Goal: Task Accomplishment & Management: Use online tool/utility

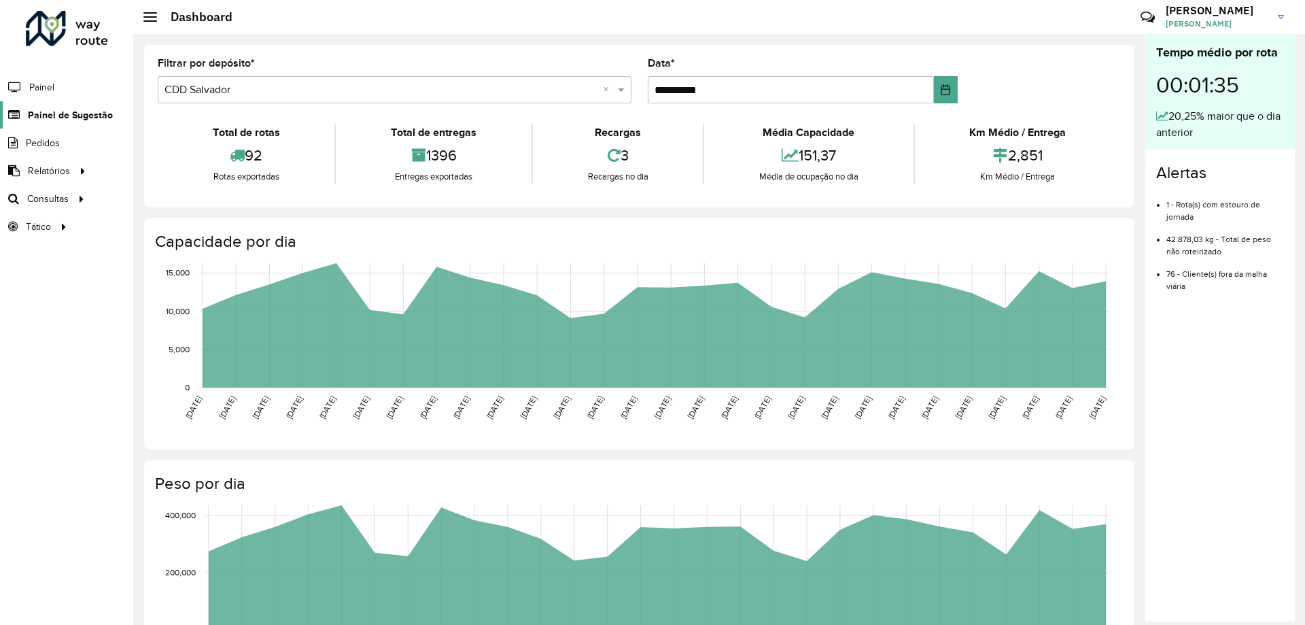
click at [44, 111] on span "Painel de Sugestão" at bounding box center [70, 115] width 85 height 14
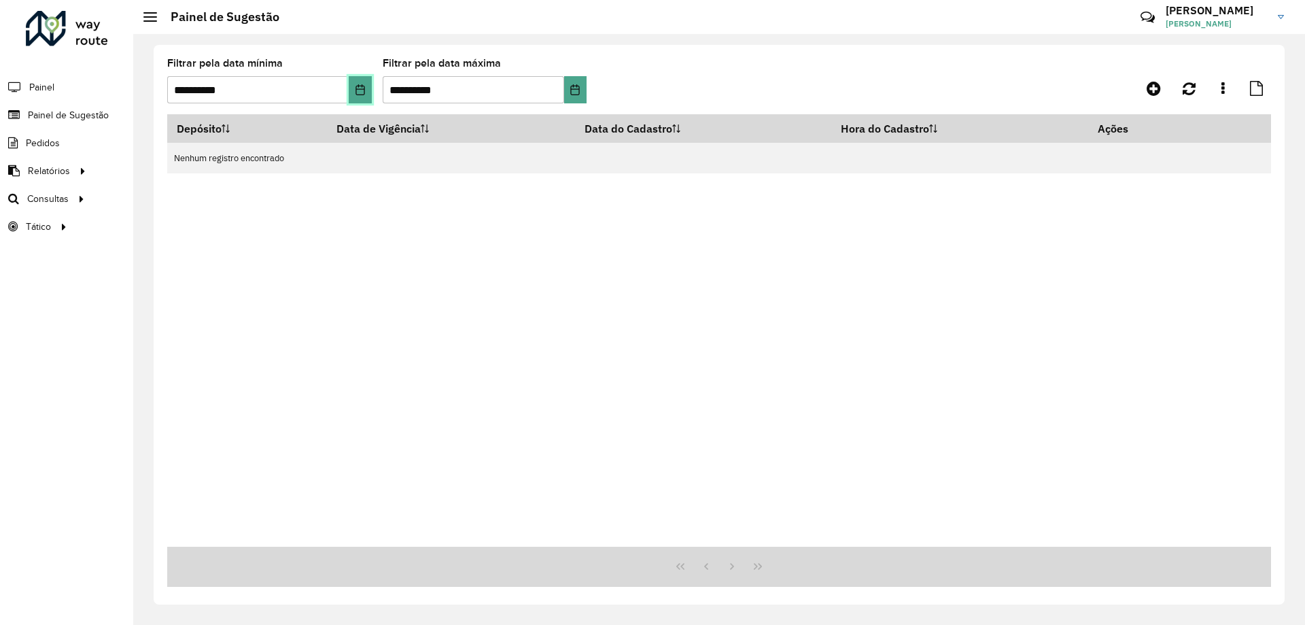
click at [360, 91] on icon "Choose Date" at bounding box center [360, 89] width 11 height 11
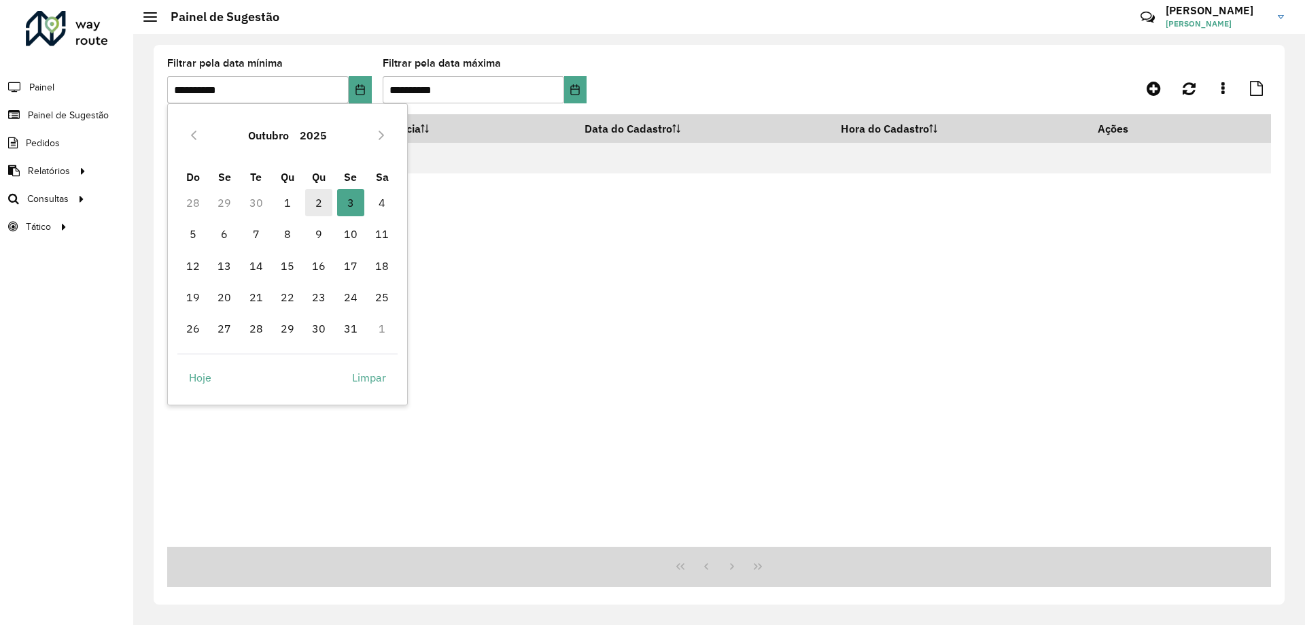
click at [315, 202] on span "2" at bounding box center [318, 202] width 27 height 27
type input "**********"
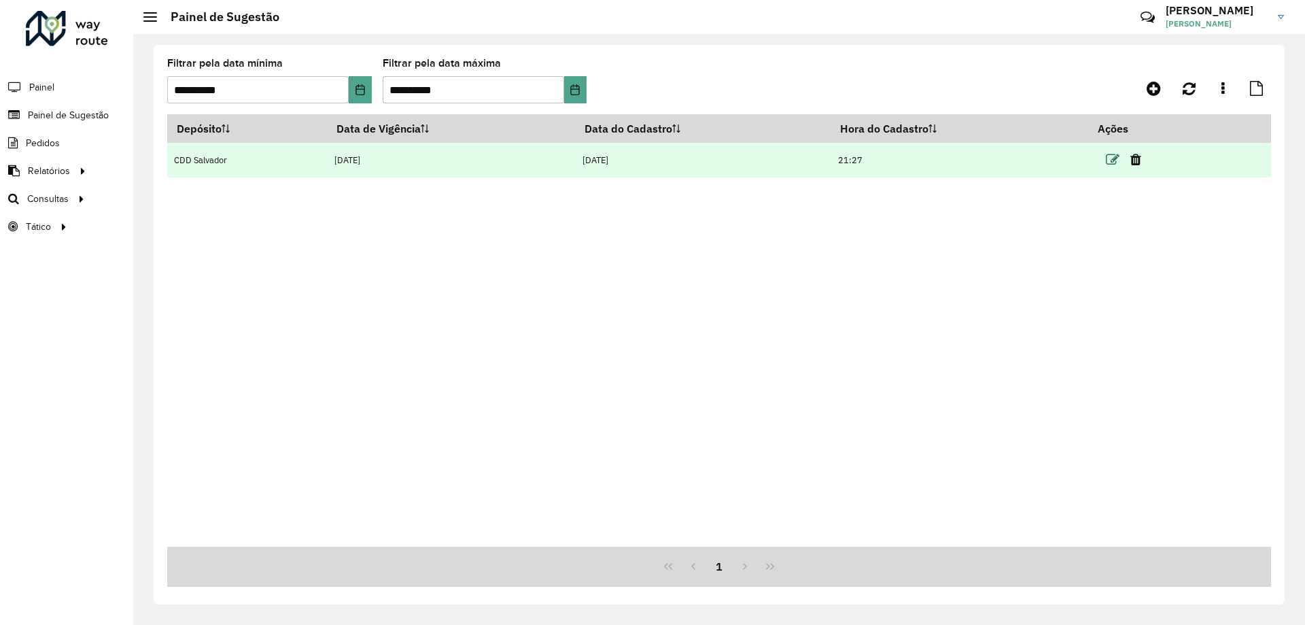
click at [1116, 159] on icon at bounding box center [1113, 160] width 14 height 14
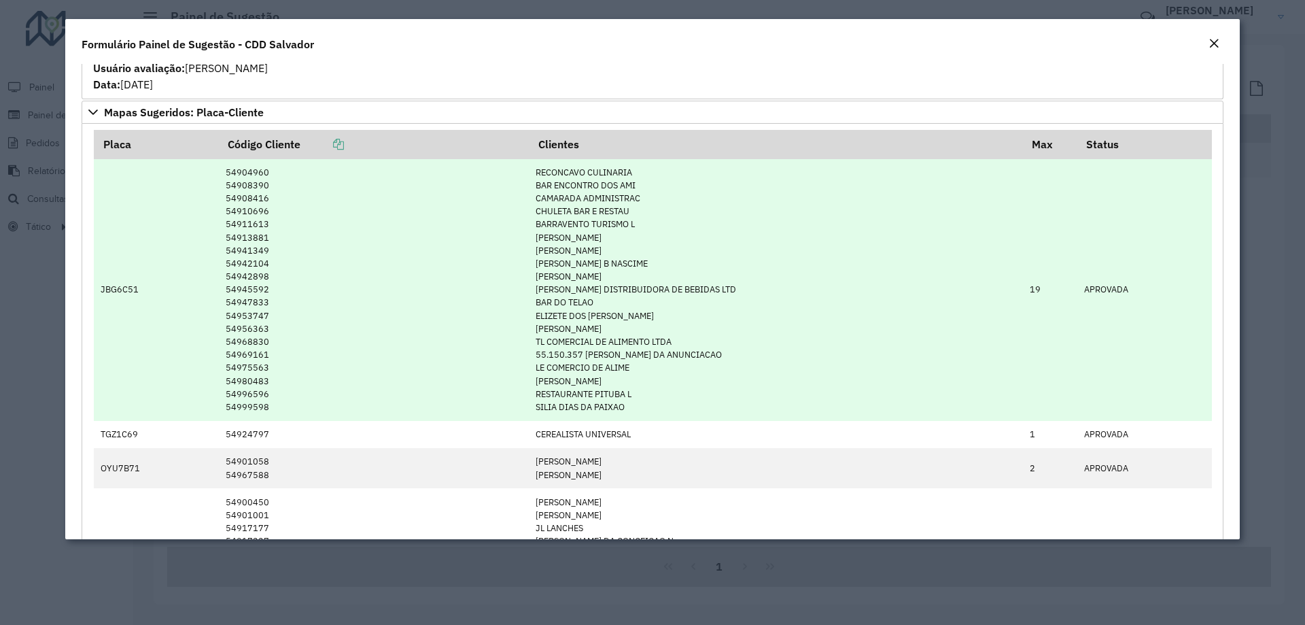
scroll to position [476, 0]
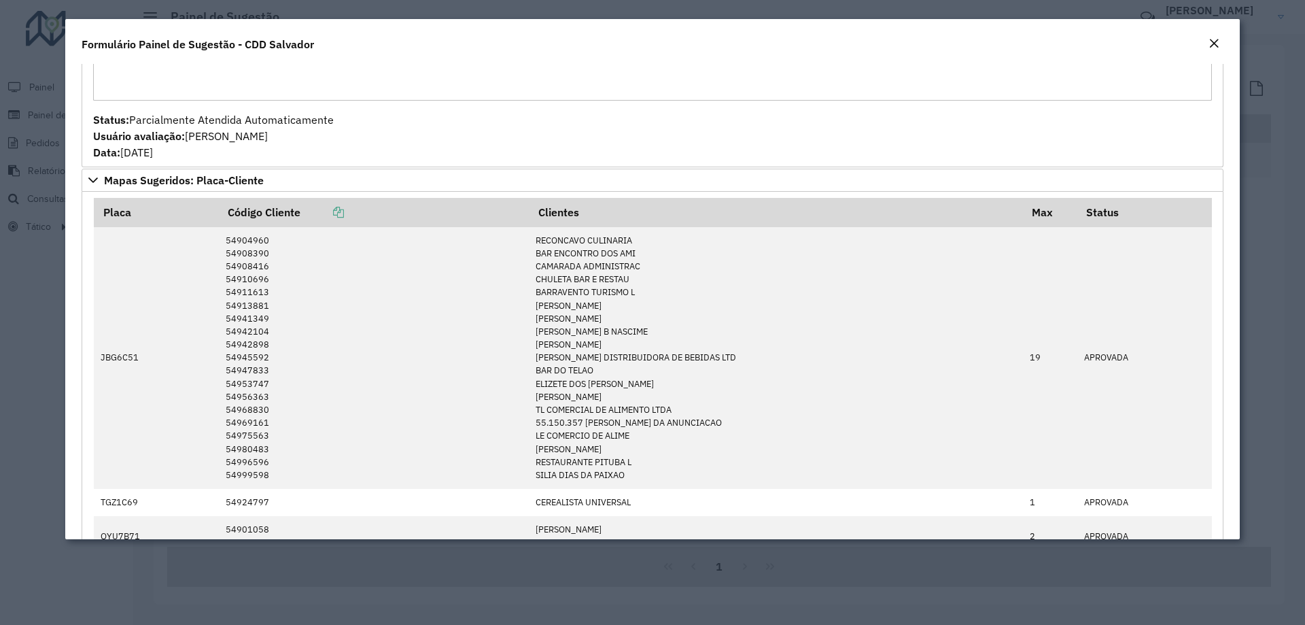
click at [1217, 45] on em "Close" at bounding box center [1214, 43] width 11 height 11
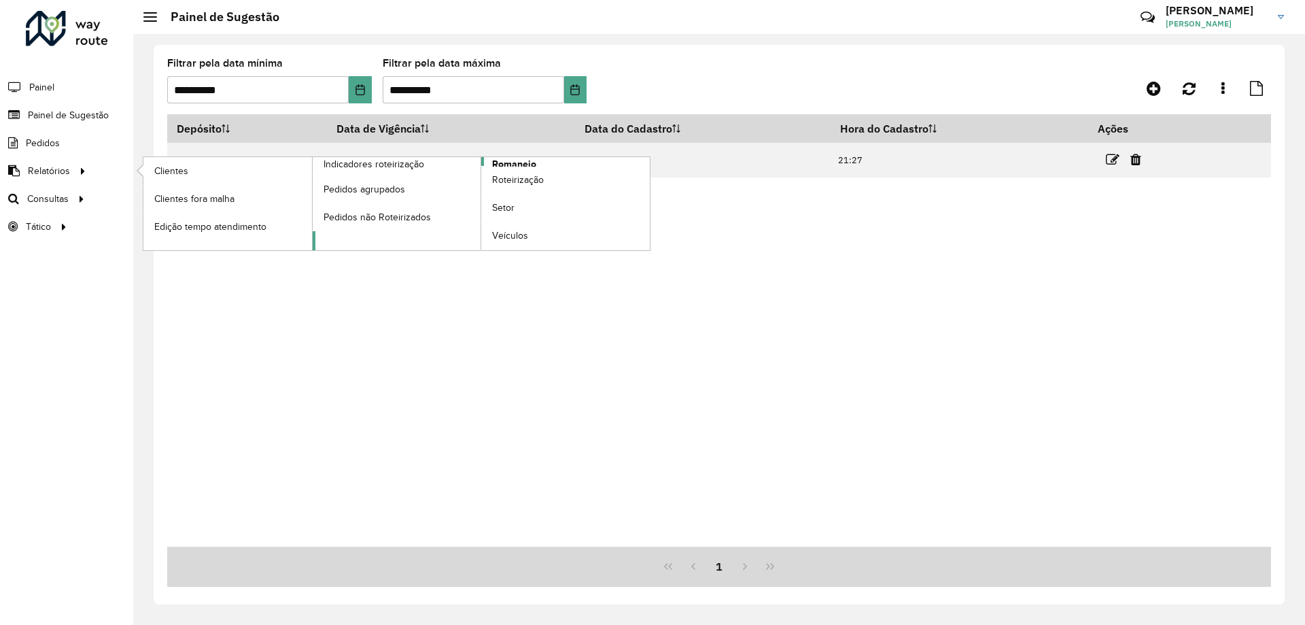
click at [528, 161] on span "Romaneio" at bounding box center [514, 164] width 44 height 14
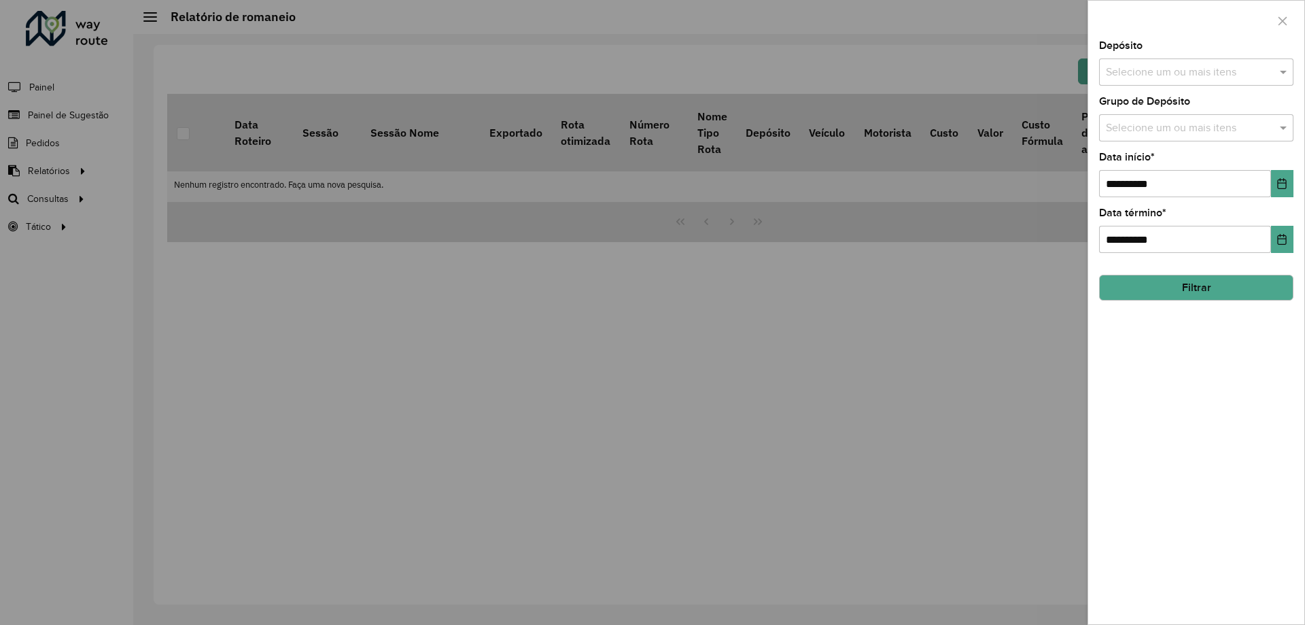
click at [631, 206] on div at bounding box center [652, 312] width 1305 height 625
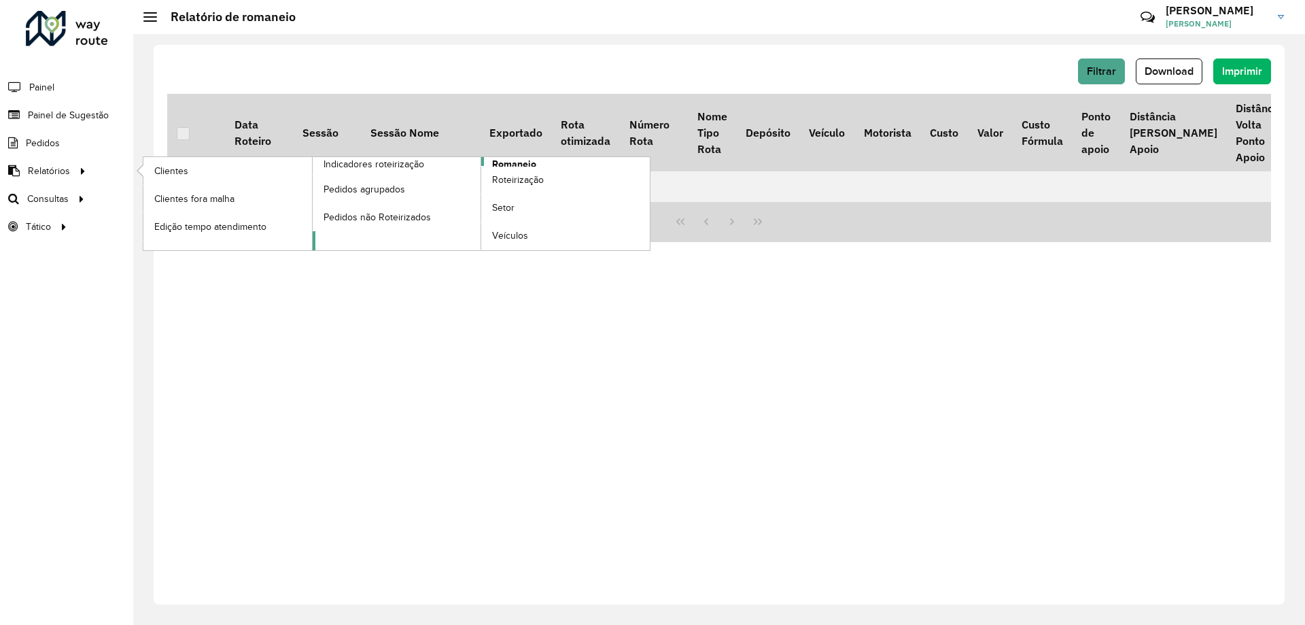
click at [514, 159] on span "Romaneio" at bounding box center [514, 164] width 44 height 14
click at [519, 164] on span "Romaneio" at bounding box center [514, 164] width 44 height 14
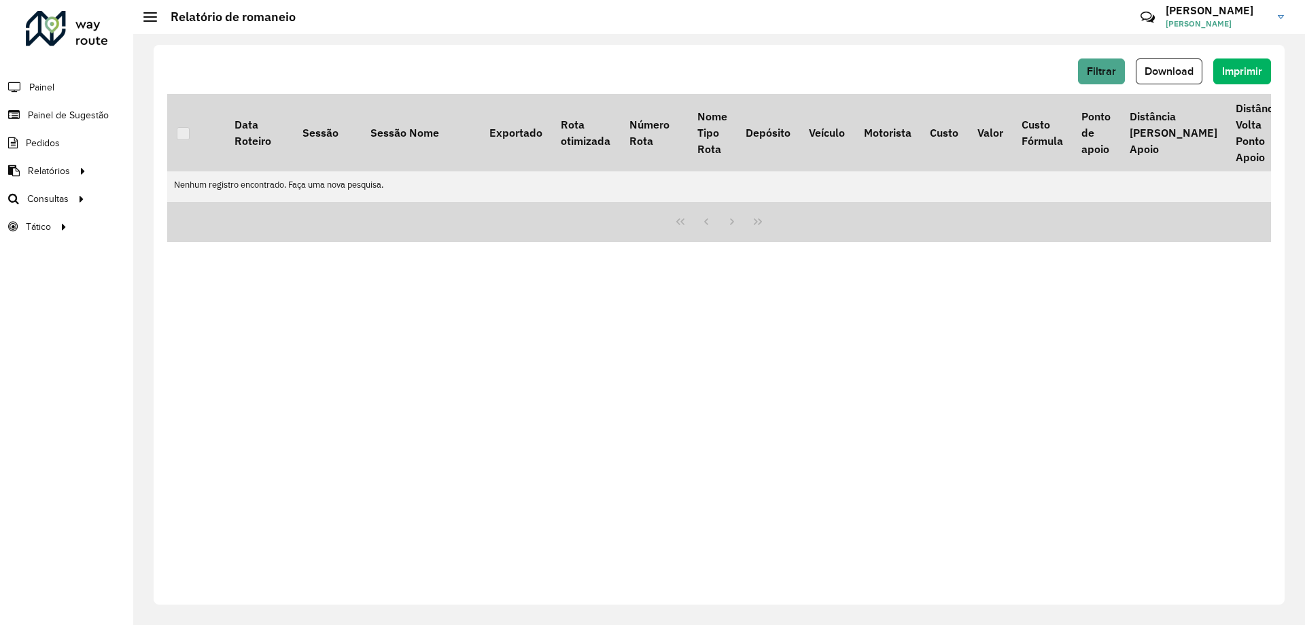
click at [872, 33] on hb-header "Relatório de romaneio Críticas? Dúvidas? Elogios? Sugestões? Entre em contato c…" at bounding box center [719, 17] width 1172 height 34
click at [1103, 62] on button "Filtrar" at bounding box center [1101, 71] width 47 height 26
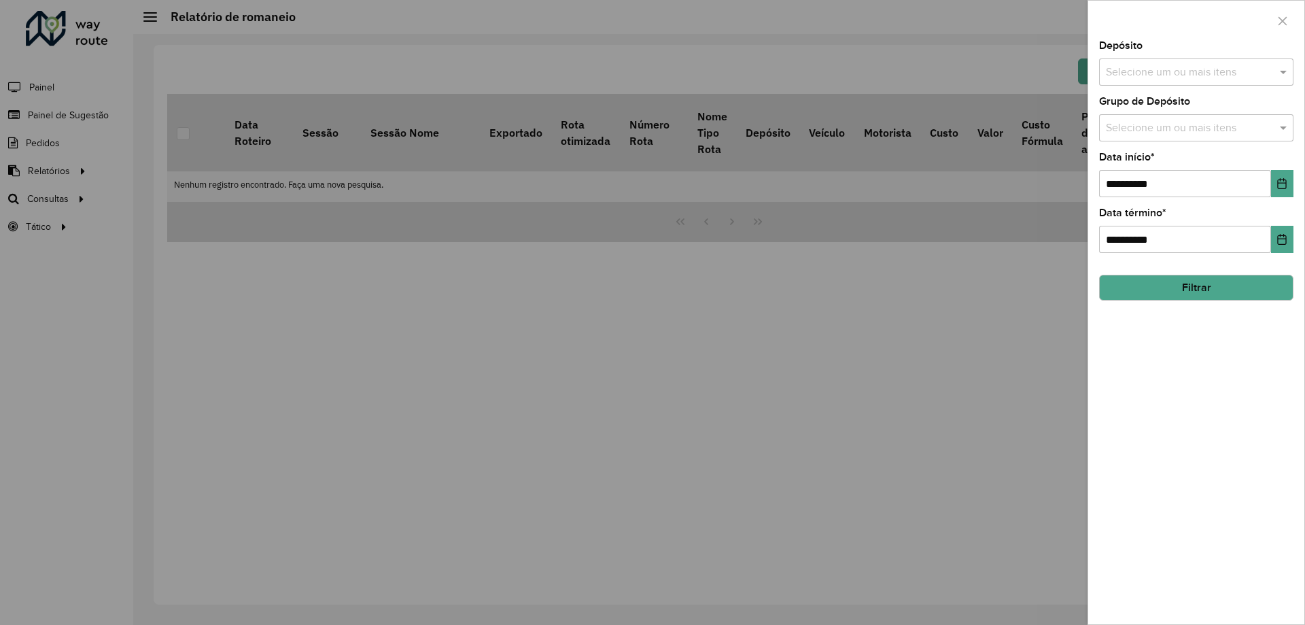
click at [1134, 71] on input "text" at bounding box center [1190, 73] width 174 height 16
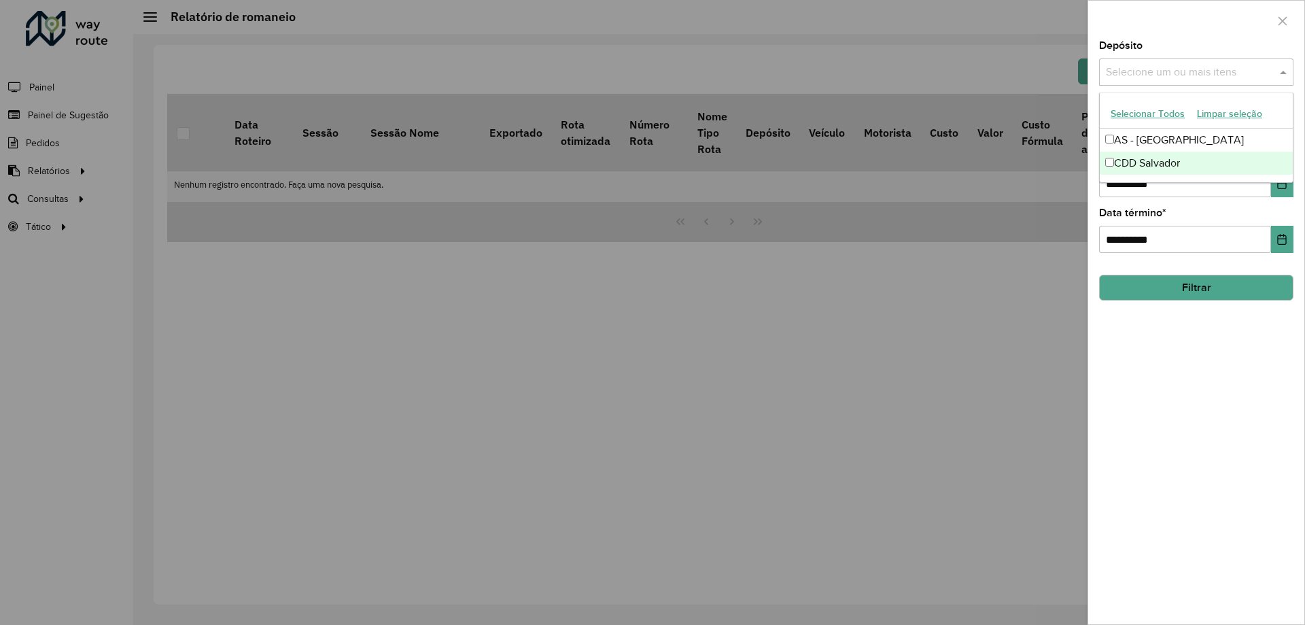
click at [1134, 156] on div "CDD Salvador" at bounding box center [1196, 163] width 193 height 23
click at [1207, 411] on div "**********" at bounding box center [1196, 332] width 216 height 583
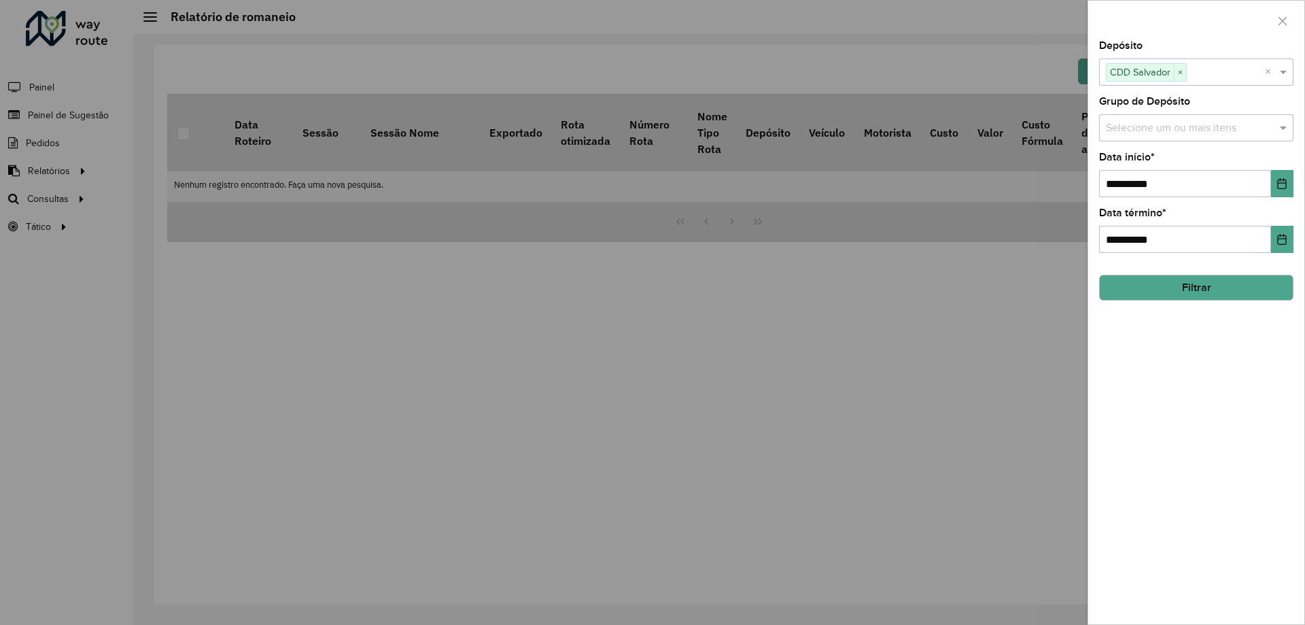
click at [1184, 296] on button "Filtrar" at bounding box center [1196, 288] width 194 height 26
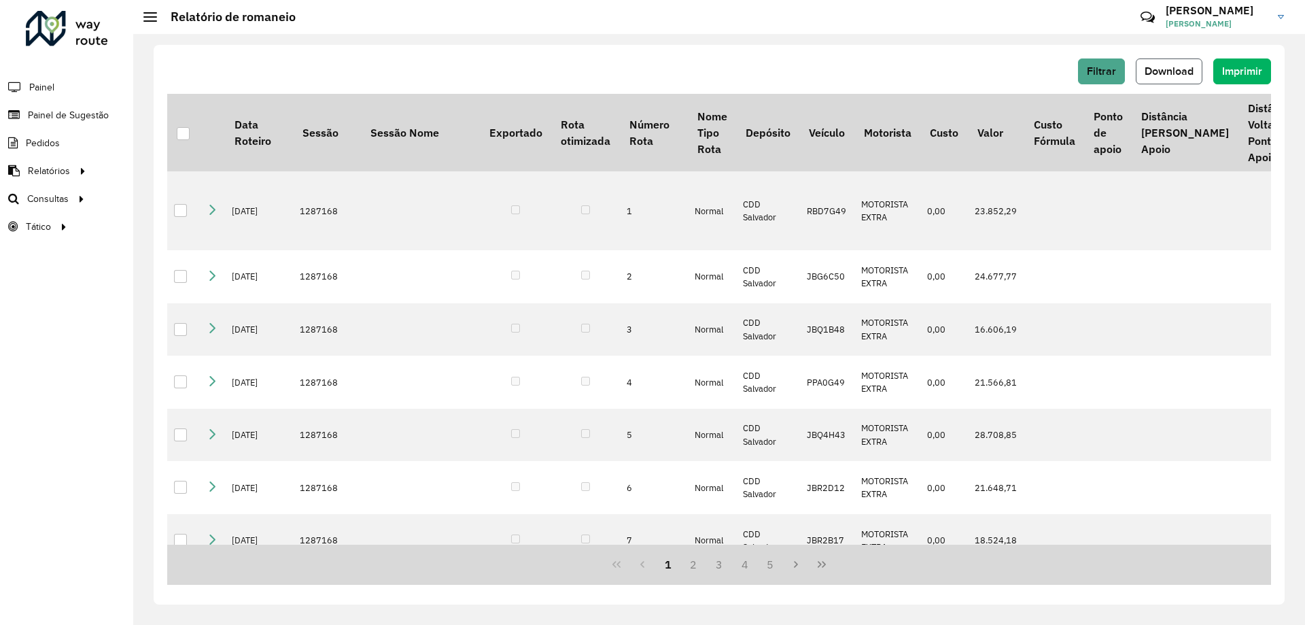
click at [1170, 63] on button "Download" at bounding box center [1169, 71] width 67 height 26
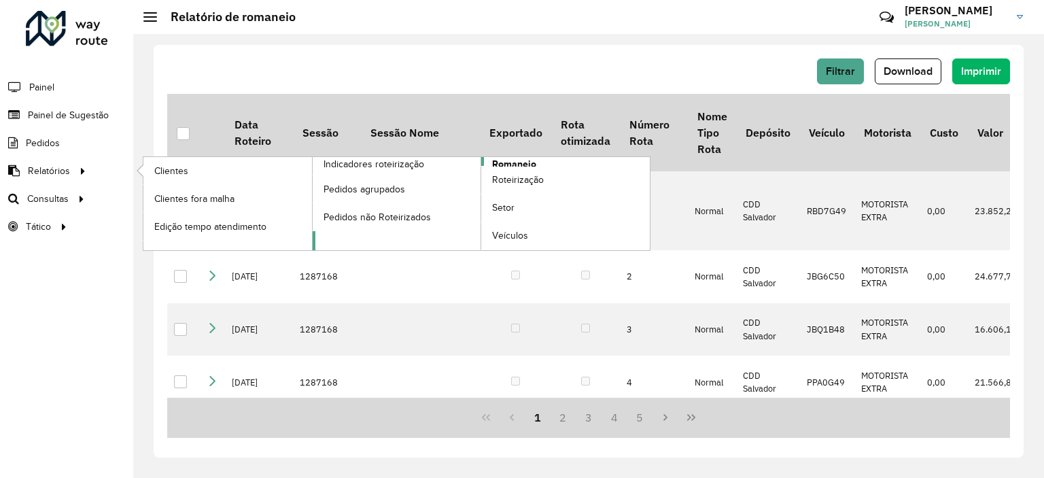
click at [517, 160] on span "Romaneio" at bounding box center [514, 164] width 44 height 14
click at [534, 184] on span "Roteirização" at bounding box center [519, 180] width 55 height 14
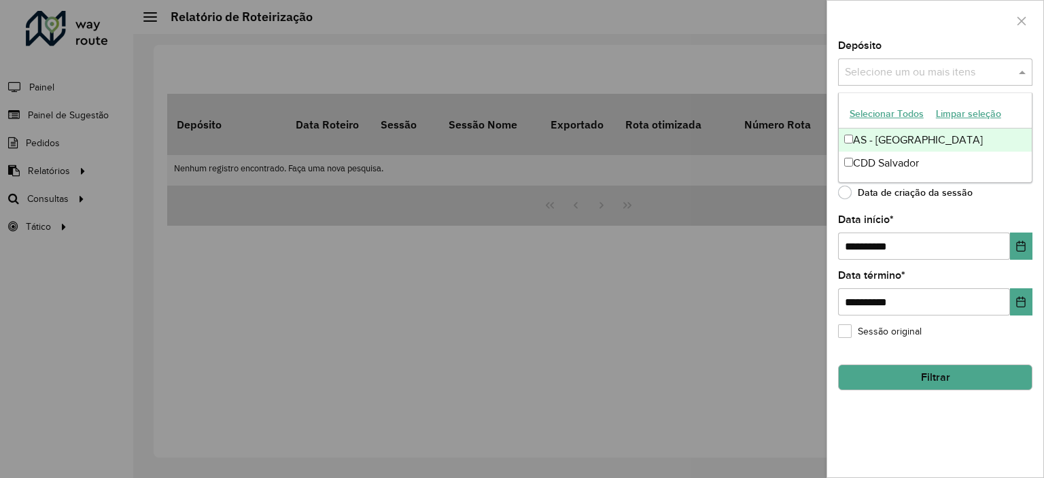
click at [899, 65] on input "text" at bounding box center [928, 73] width 174 height 16
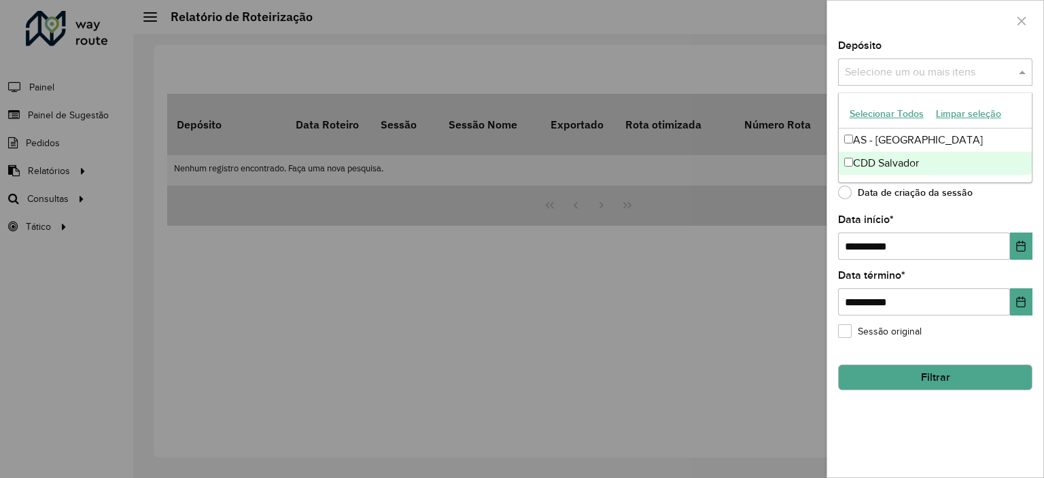
click at [859, 165] on div "CDD Salvador" at bounding box center [935, 163] width 193 height 23
click at [931, 424] on div "**********" at bounding box center [935, 259] width 216 height 436
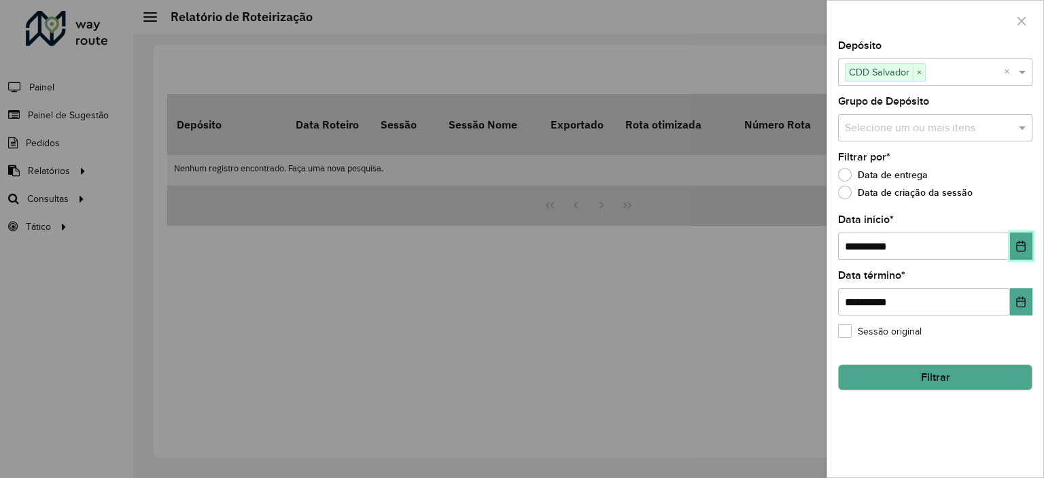
click at [1017, 247] on icon "Choose Date" at bounding box center [1021, 246] width 9 height 11
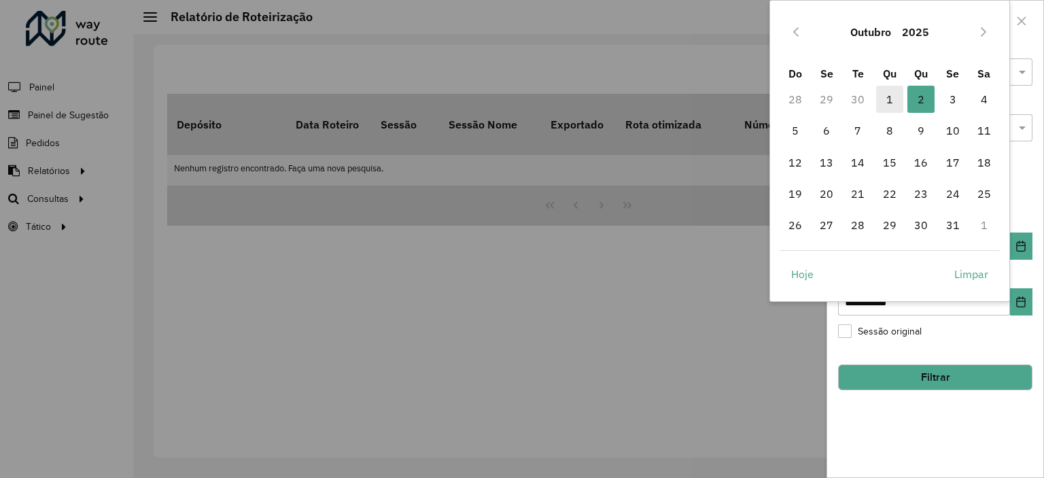
click at [895, 103] on span "1" at bounding box center [889, 99] width 27 height 27
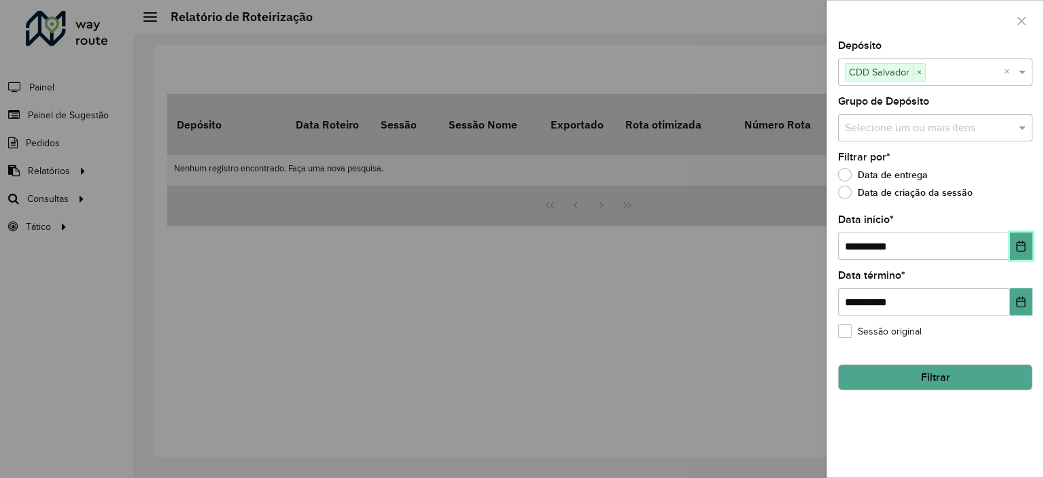
click at [1026, 247] on icon "Choose Date" at bounding box center [1021, 246] width 11 height 11
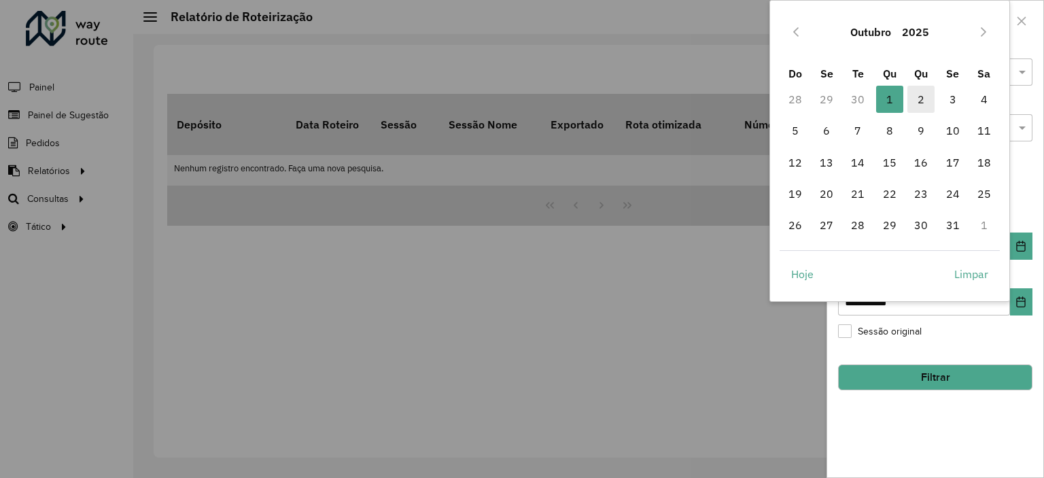
click at [925, 99] on span "2" at bounding box center [920, 99] width 27 height 27
type input "**********"
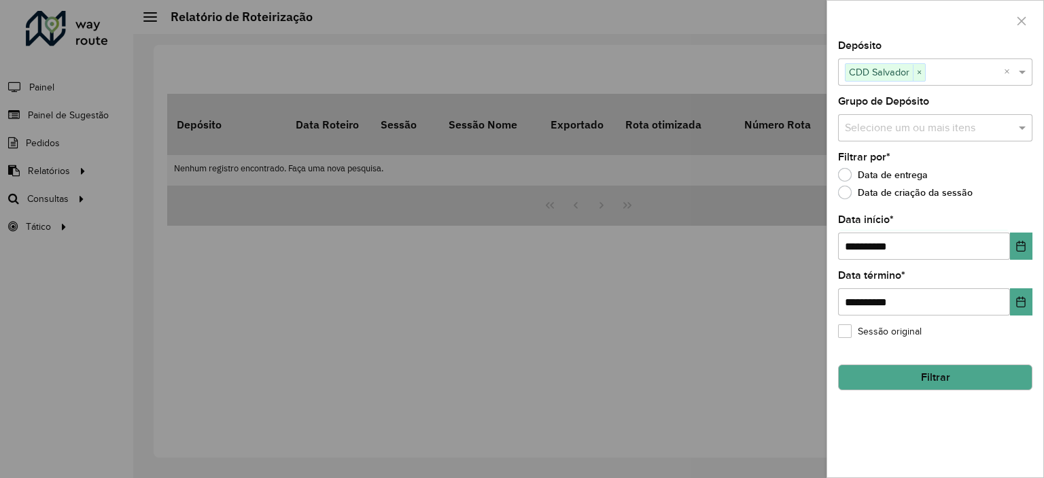
click at [945, 379] on button "Filtrar" at bounding box center [935, 377] width 194 height 26
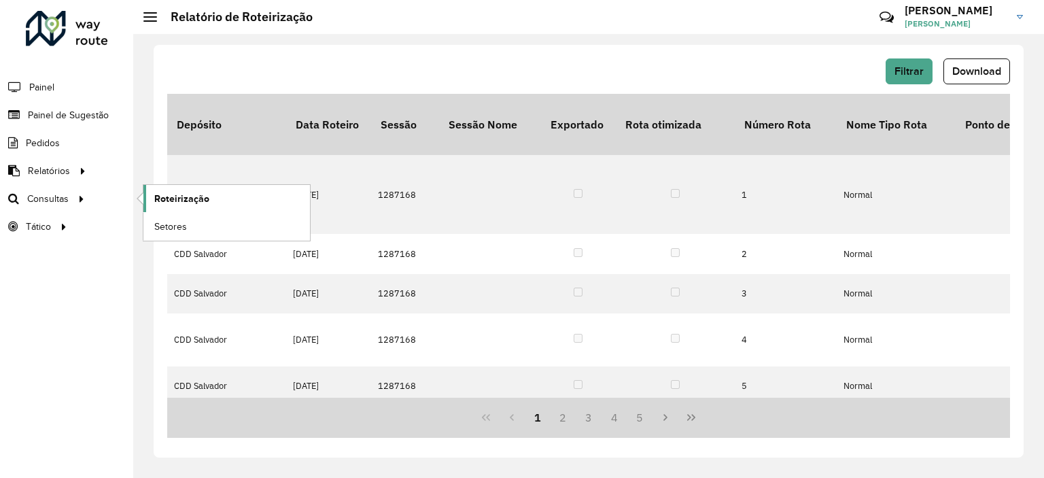
click at [226, 201] on link "Roteirização" at bounding box center [226, 198] width 167 height 27
click at [173, 222] on span "Setores" at bounding box center [170, 227] width 33 height 14
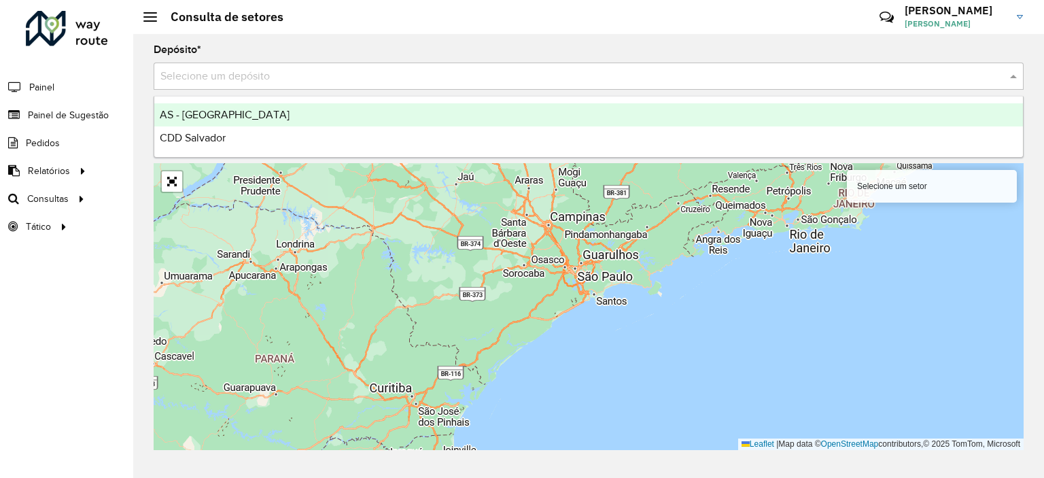
click at [484, 69] on input "text" at bounding box center [574, 77] width 829 height 16
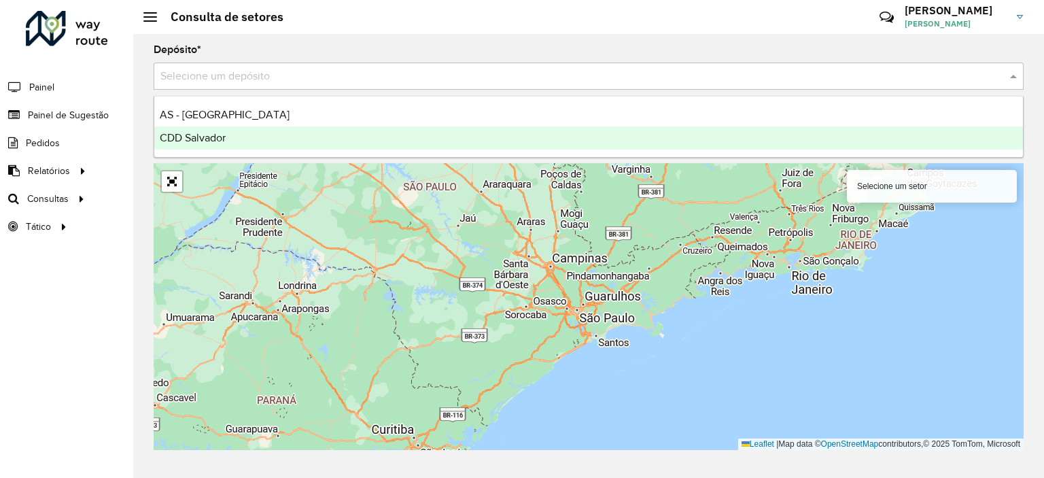
click at [295, 135] on div "CDD Salvador" at bounding box center [588, 137] width 869 height 23
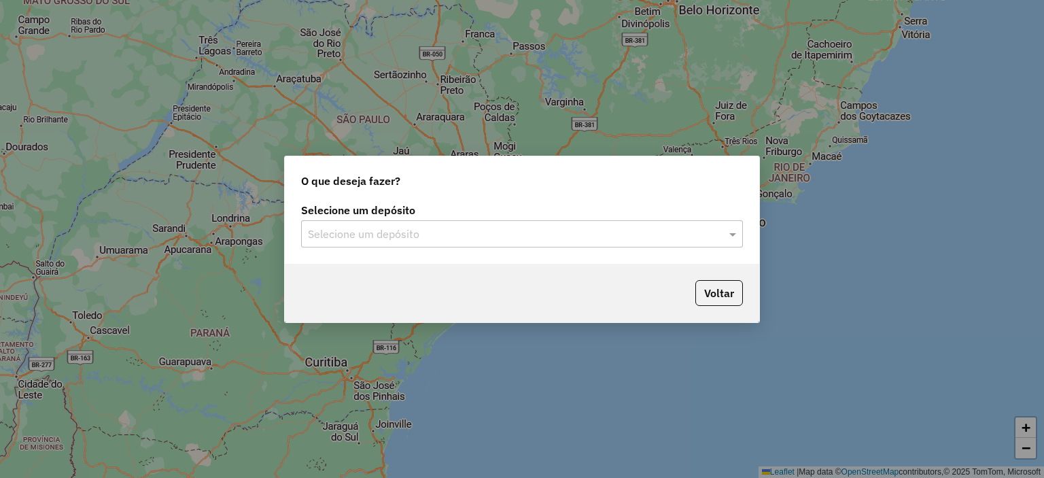
click at [348, 232] on input "text" at bounding box center [508, 234] width 401 height 16
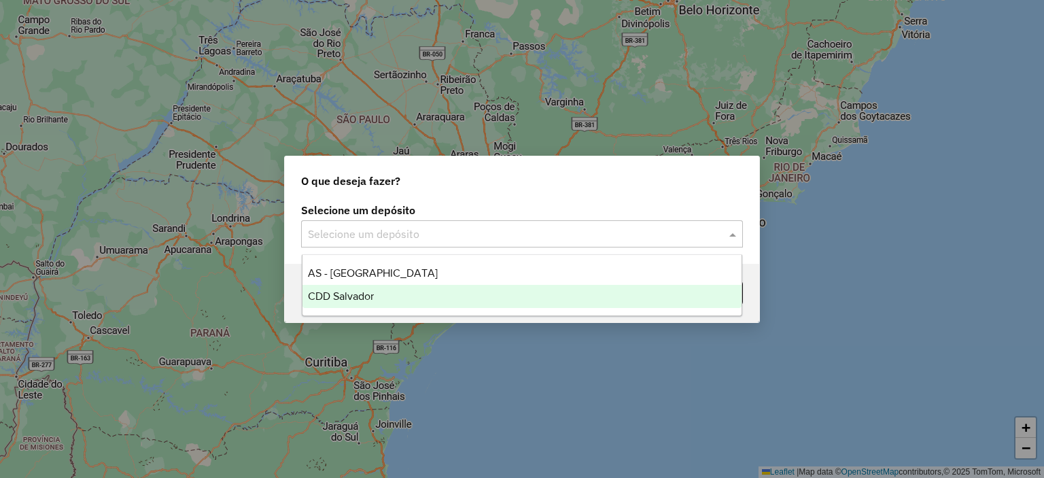
click at [358, 292] on span "CDD Salvador" at bounding box center [341, 296] width 66 height 12
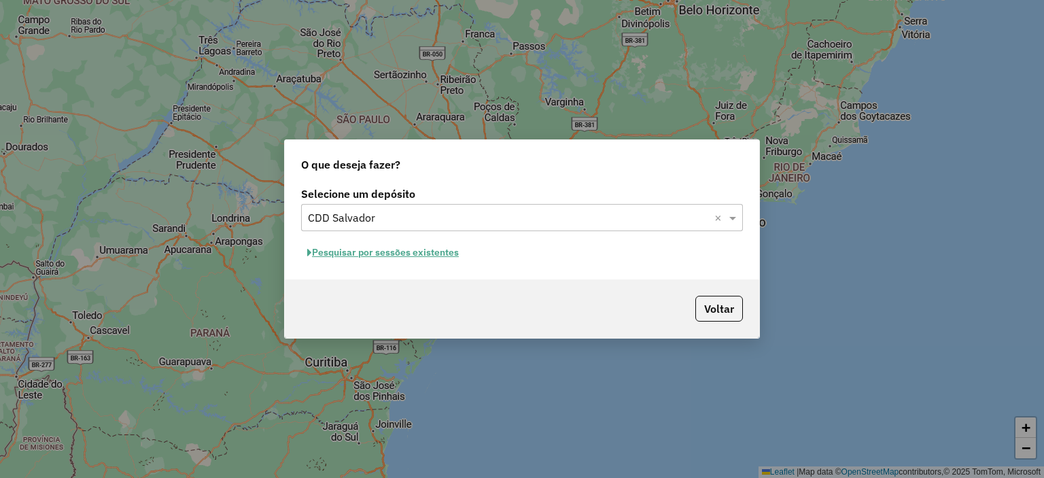
click at [421, 252] on button "Pesquisar por sessões existentes" at bounding box center [383, 252] width 164 height 21
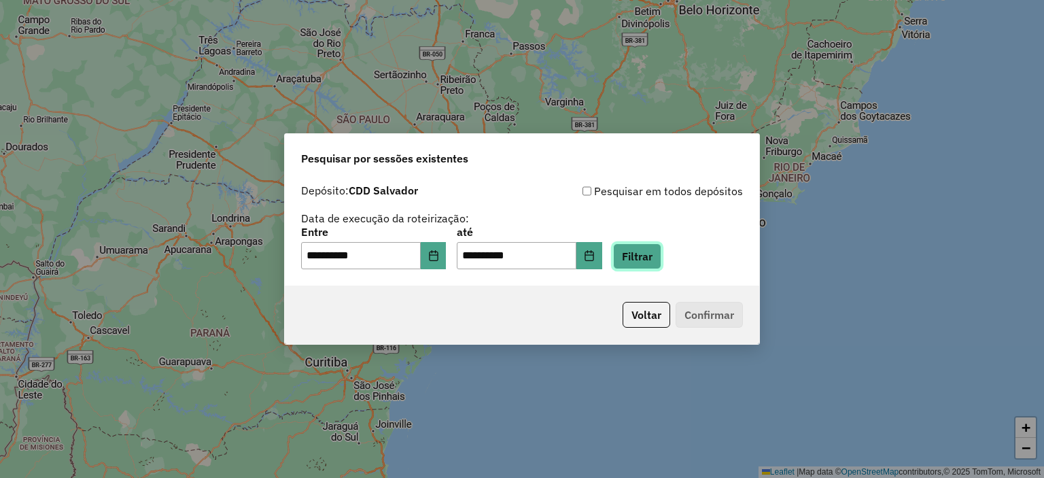
click at [659, 258] on button "Filtrar" at bounding box center [637, 256] width 48 height 26
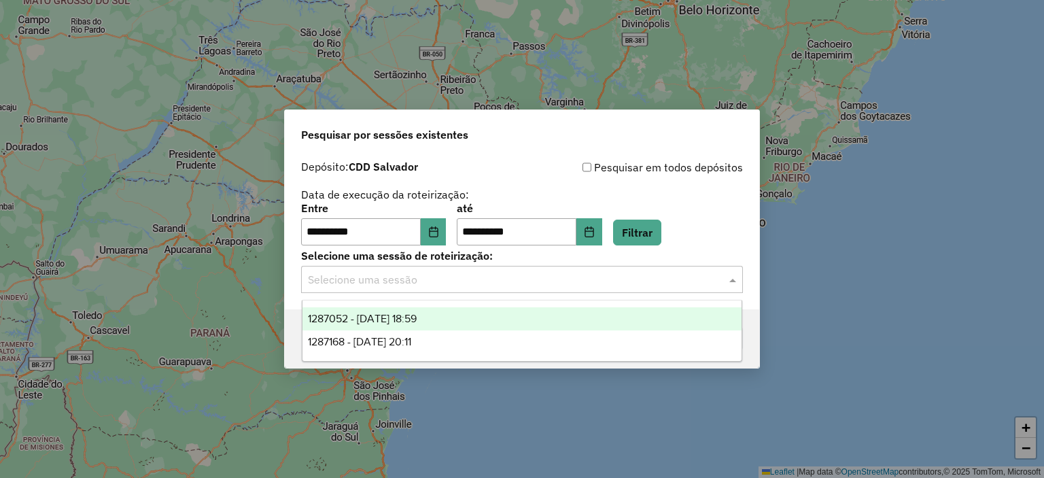
click at [468, 283] on input "text" at bounding box center [508, 280] width 401 height 16
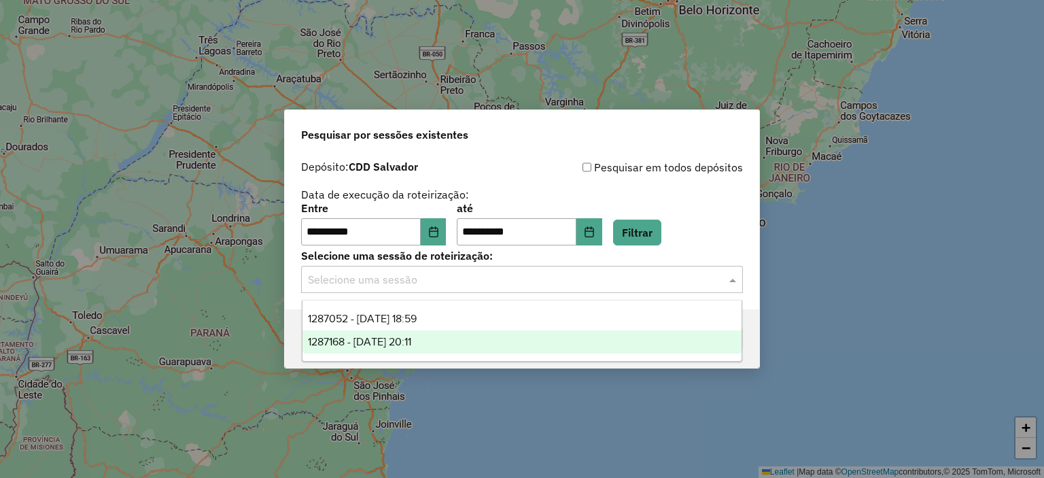
click at [396, 343] on span "1287168 - 02/10/2025 20:11" at bounding box center [359, 342] width 103 height 12
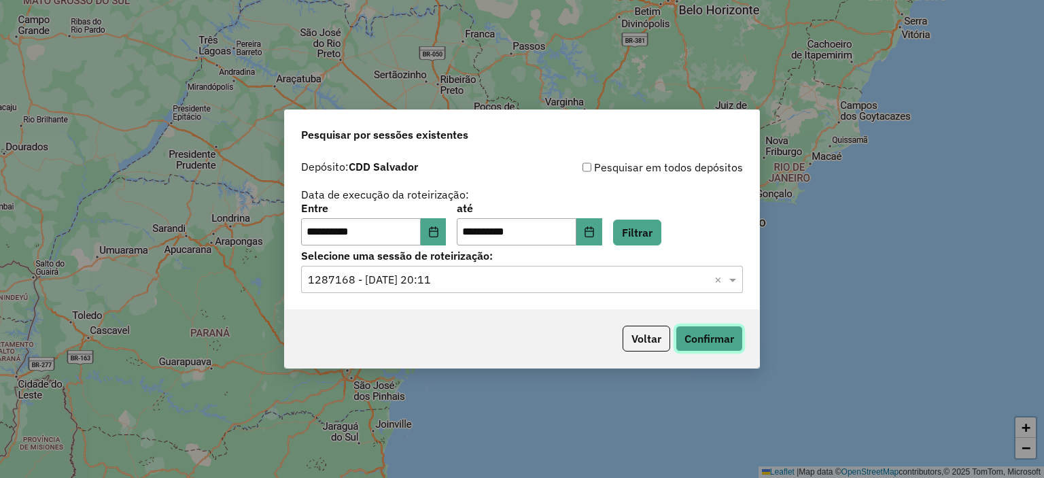
click at [701, 336] on button "Confirmar" at bounding box center [709, 339] width 67 height 26
click at [426, 283] on input "text" at bounding box center [508, 280] width 401 height 16
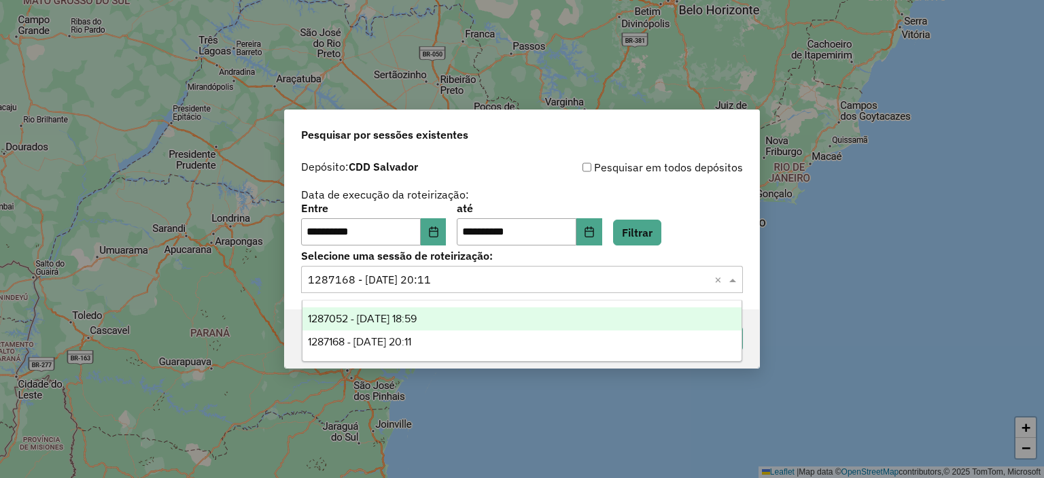
click at [394, 312] on div "1287052 - 02/10/2025 18:59" at bounding box center [522, 318] width 440 height 23
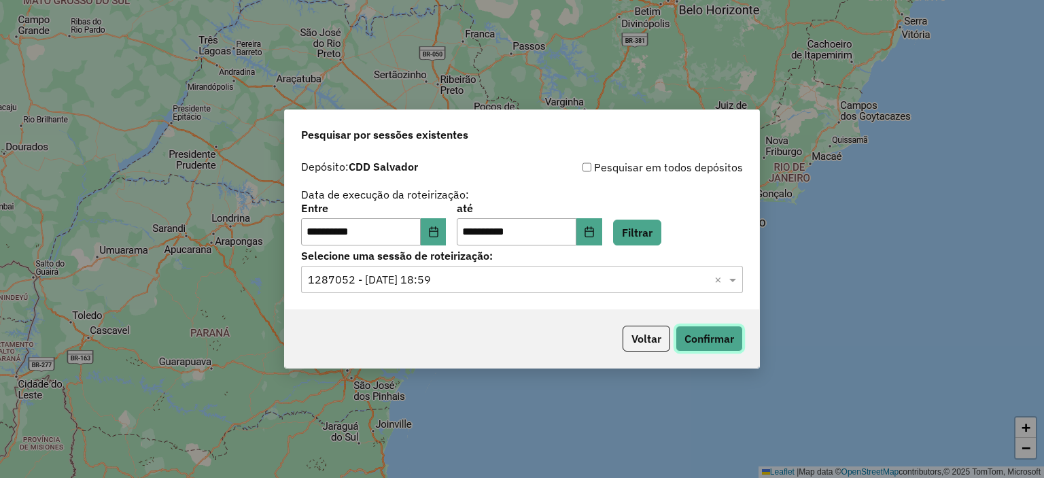
click at [722, 343] on button "Confirmar" at bounding box center [709, 339] width 67 height 26
click at [517, 274] on input "text" at bounding box center [508, 280] width 401 height 16
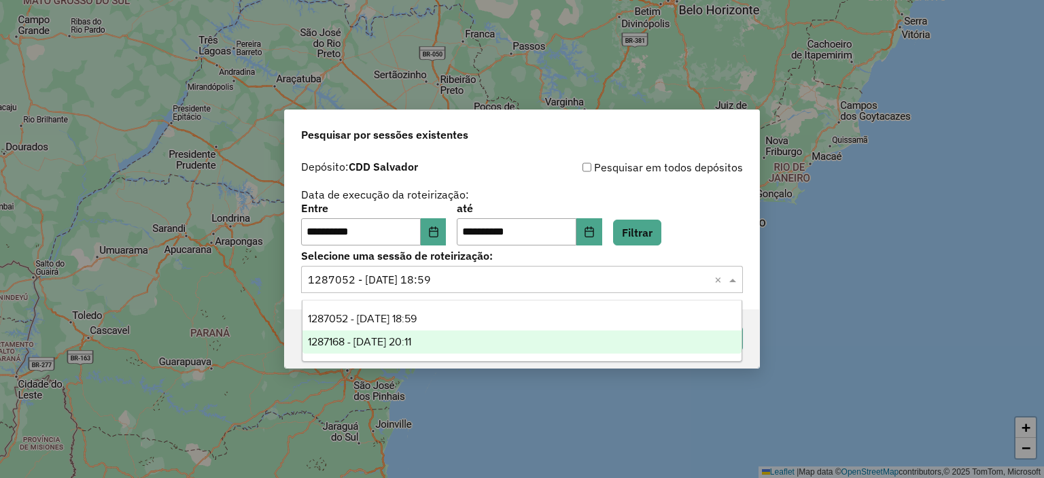
click at [411, 340] on span "1287168 - 02/10/2025 20:11" at bounding box center [359, 342] width 103 height 12
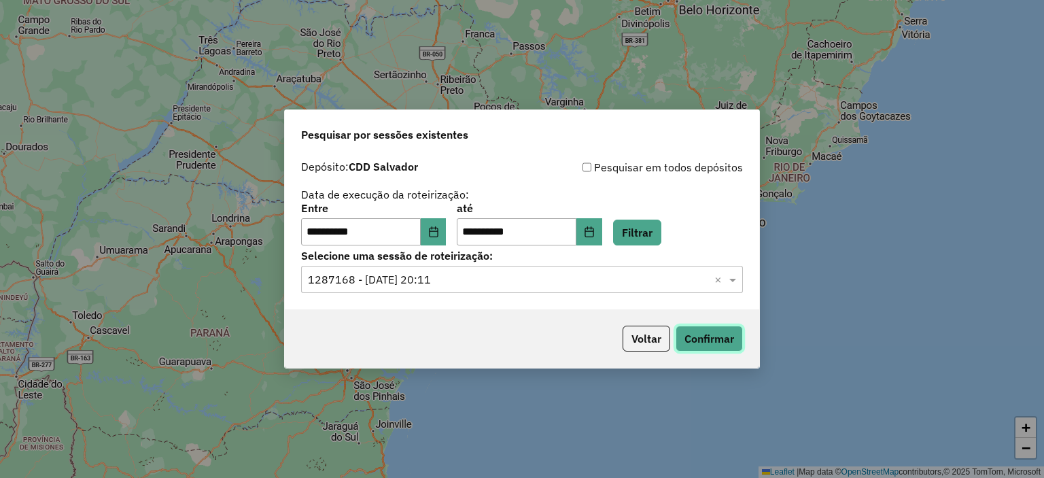
click at [694, 331] on button "Confirmar" at bounding box center [709, 339] width 67 height 26
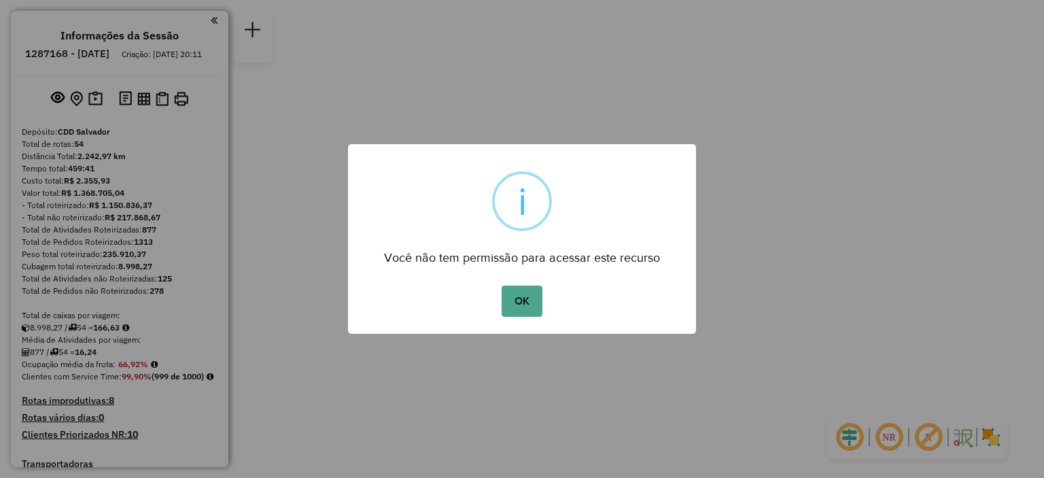
click at [515, 283] on div "OK No Cancel" at bounding box center [522, 301] width 348 height 38
click at [521, 301] on button "OK" at bounding box center [522, 300] width 40 height 31
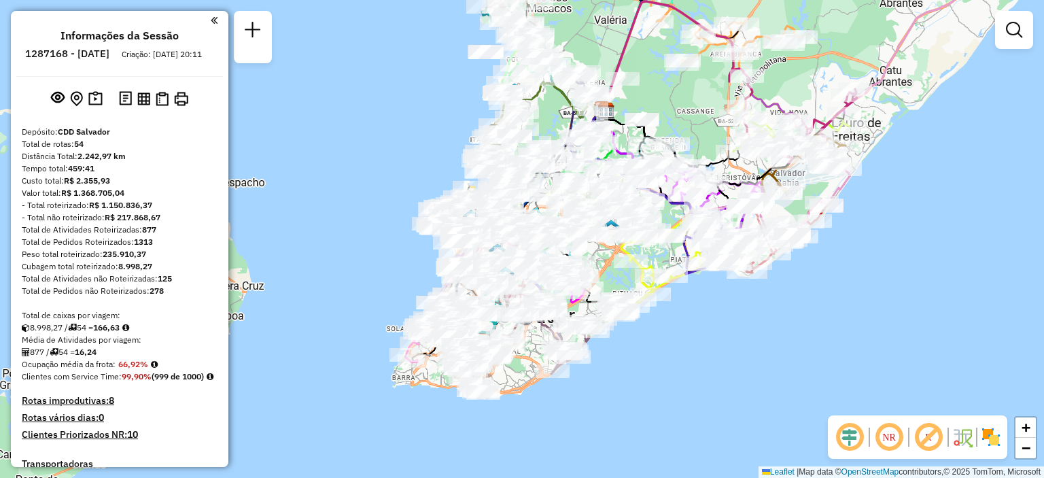
click at [885, 438] on em at bounding box center [889, 437] width 33 height 33
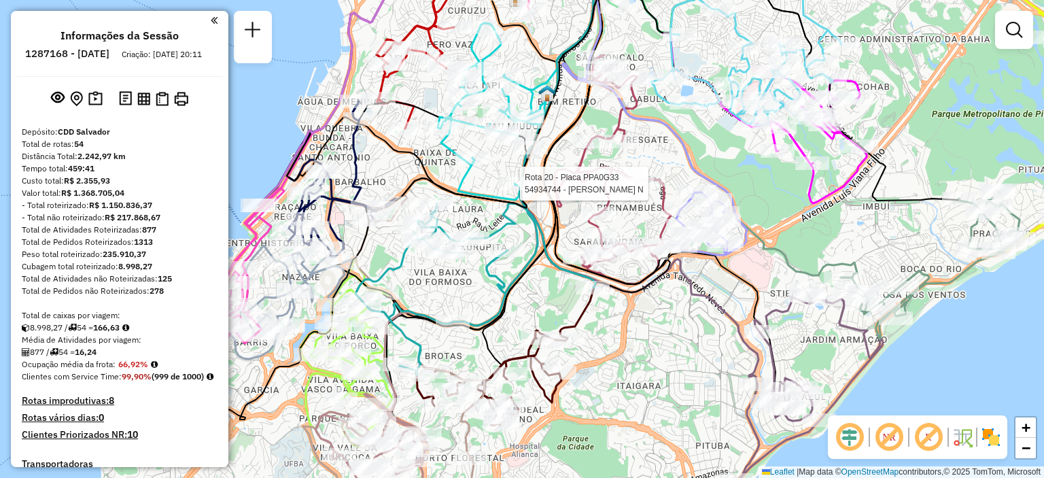
select select "**********"
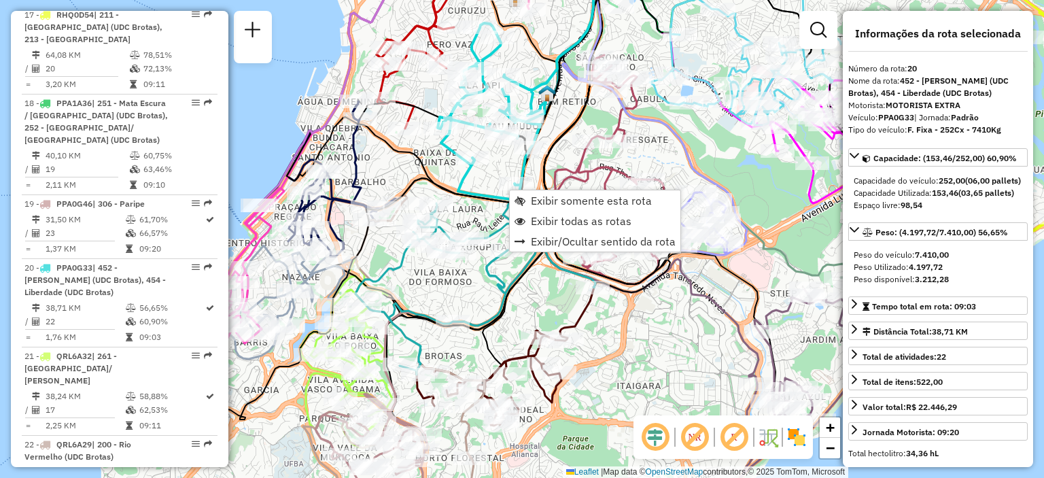
scroll to position [1959, 0]
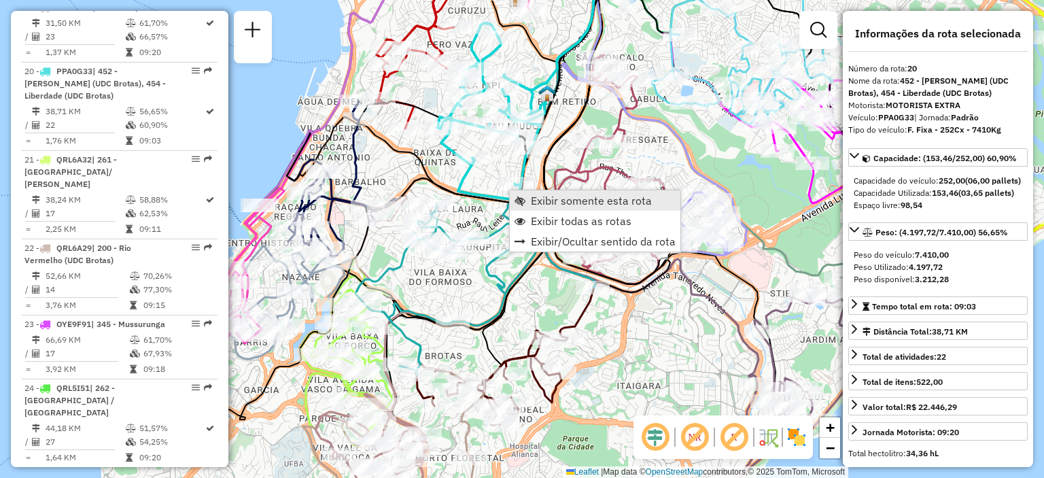
click at [534, 196] on span "Exibir somente esta rota" at bounding box center [591, 200] width 121 height 11
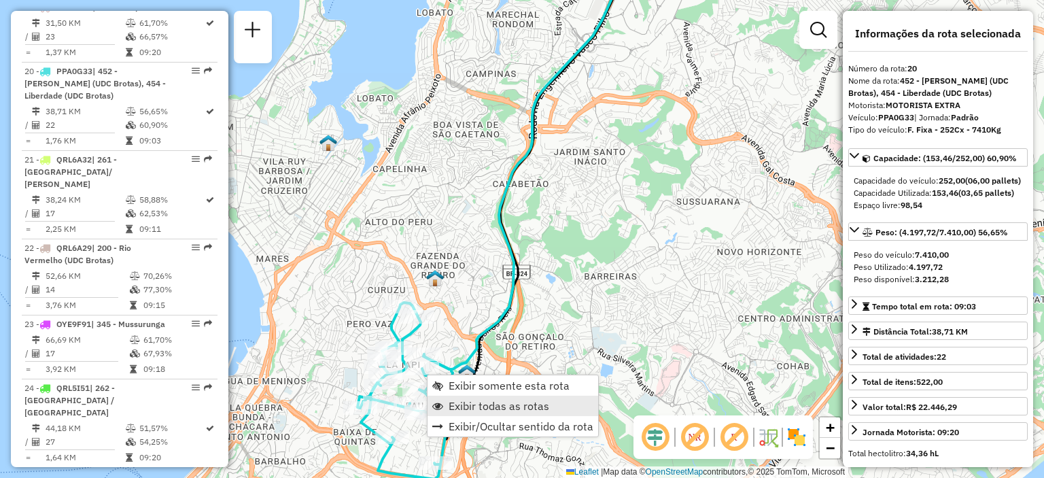
click at [470, 404] on span "Exibir todas as rotas" at bounding box center [499, 405] width 101 height 11
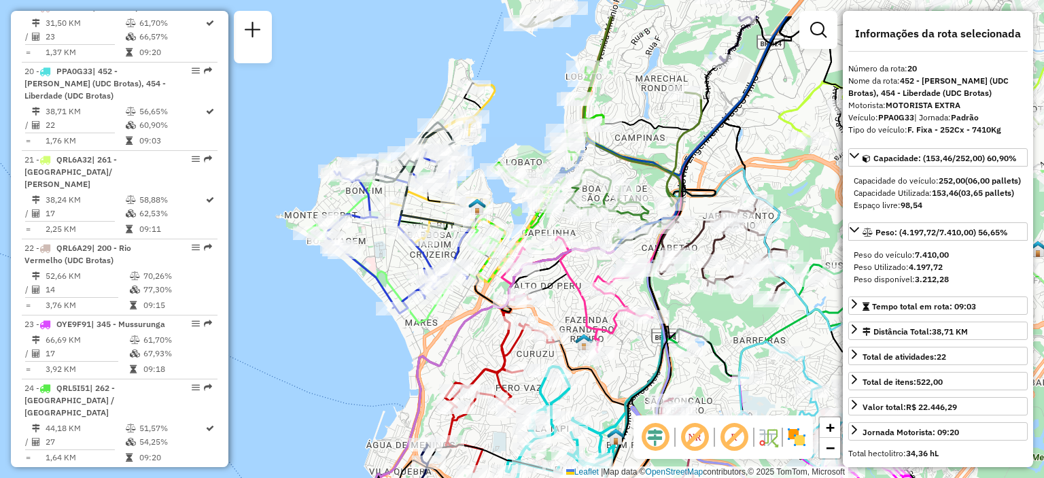
drag, startPoint x: 329, startPoint y: 286, endPoint x: 478, endPoint y: 350, distance: 162.0
click at [478, 350] on div "Janela de atendimento Grade de atendimento Capacidade Transportadoras Veículos …" at bounding box center [522, 239] width 1044 height 478
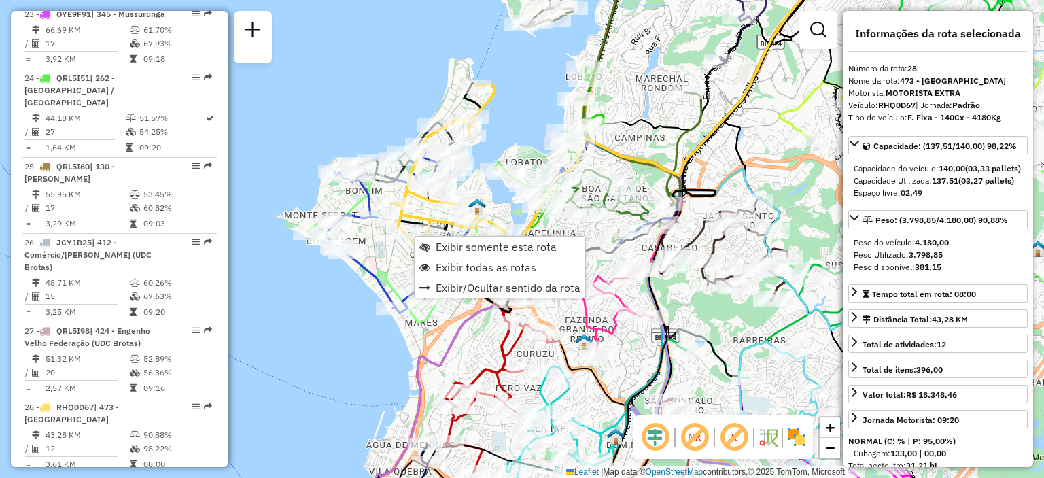
scroll to position [2580, 0]
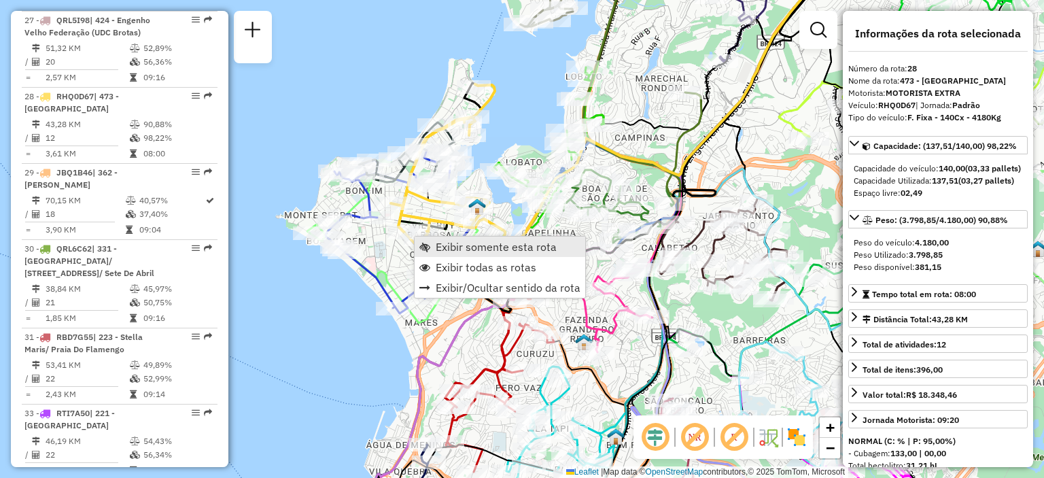
click at [434, 247] on link "Exibir somente esta rota" at bounding box center [500, 247] width 171 height 20
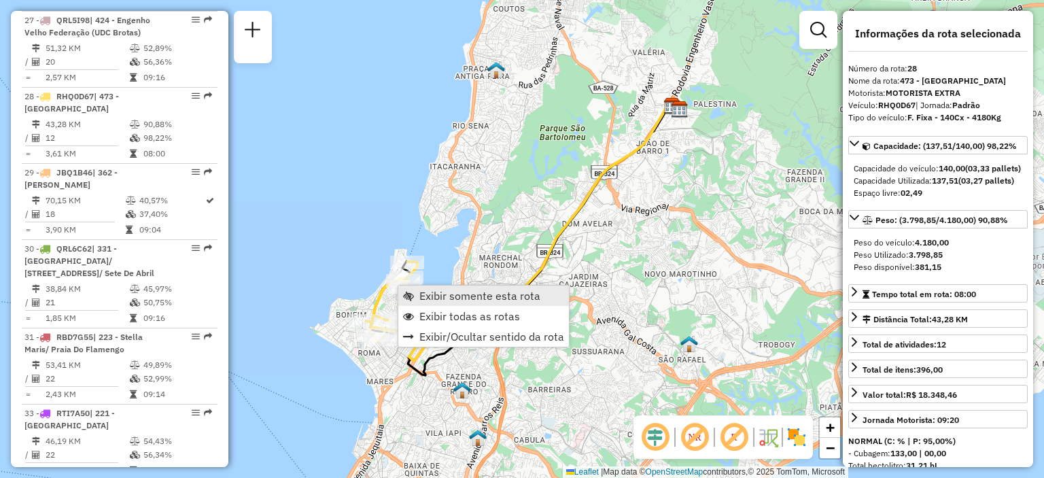
click at [432, 292] on span "Exibir somente esta rota" at bounding box center [479, 295] width 121 height 11
click at [437, 321] on span "Exibir todas as rotas" at bounding box center [473, 315] width 101 height 11
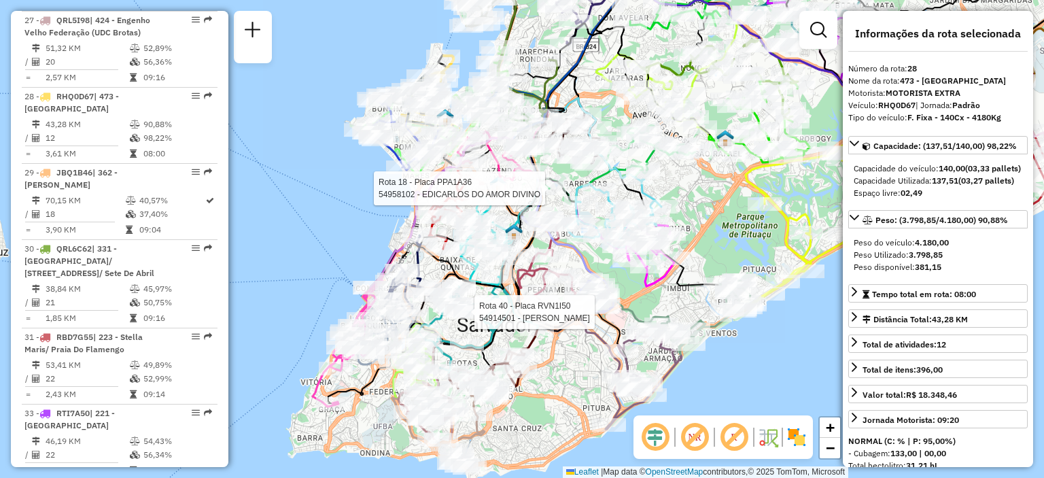
drag, startPoint x: 504, startPoint y: 406, endPoint x: 470, endPoint y: 315, distance: 96.6
click at [470, 315] on div at bounding box center [470, 312] width 34 height 14
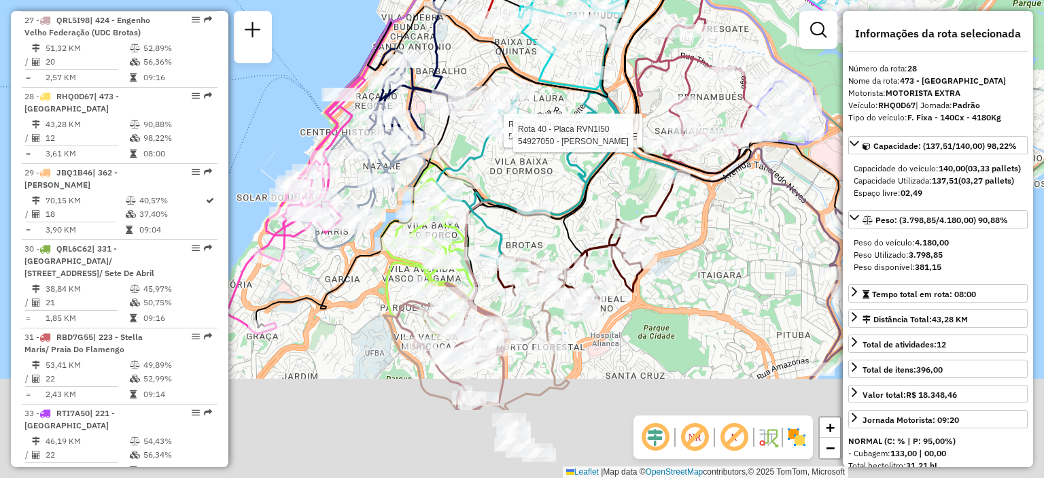
drag, startPoint x: 373, startPoint y: 415, endPoint x: 413, endPoint y: 281, distance: 140.2
click at [413, 283] on icon at bounding box center [450, 346] width 109 height 127
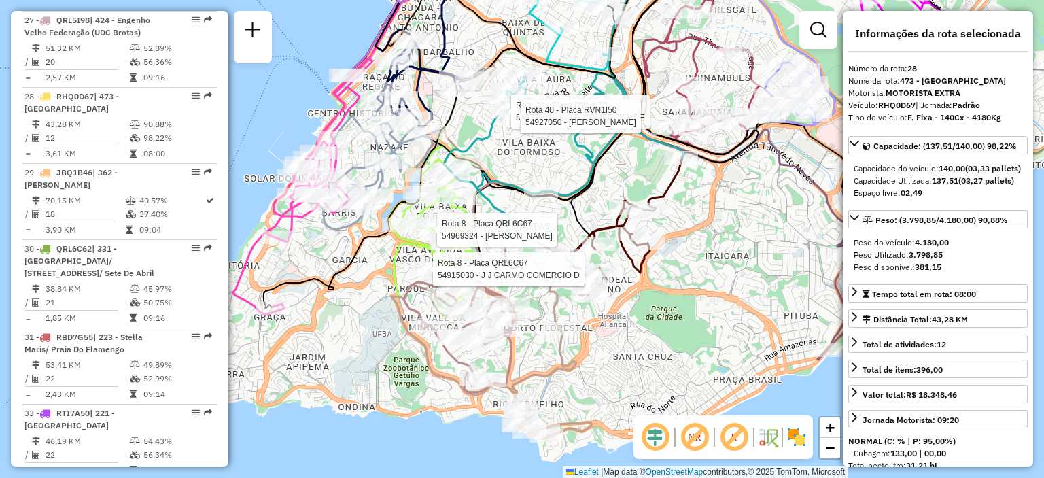
click at [363, 351] on div "Rota 18 - Placa PPA1A36 54958102 - EDICARLOS DO AMOR DIVINO Rota 40 - Placa RVN…" at bounding box center [522, 239] width 1044 height 478
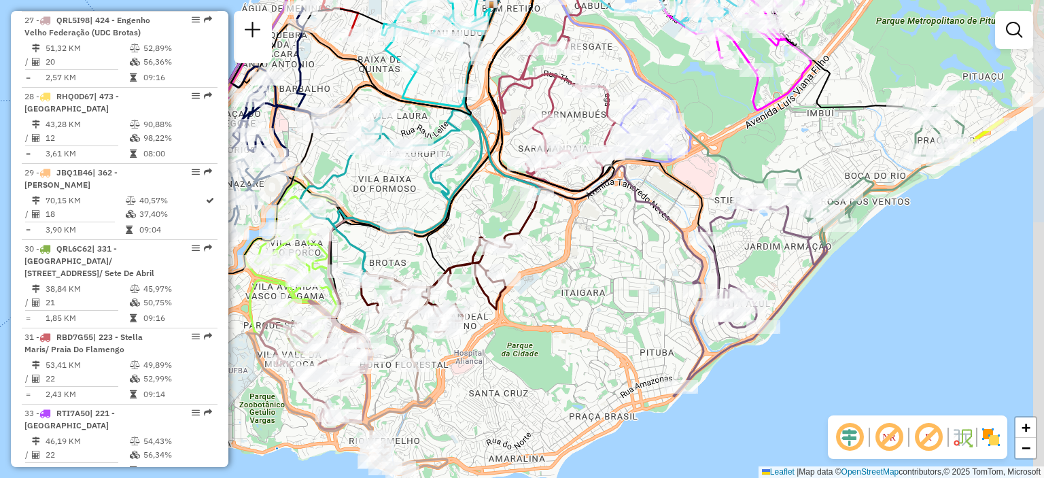
drag, startPoint x: 659, startPoint y: 342, endPoint x: 514, endPoint y: 379, distance: 149.5
click at [514, 379] on div "Janela de atendimento Grade de atendimento Capacidade Transportadoras Veículos …" at bounding box center [522, 239] width 1044 height 478
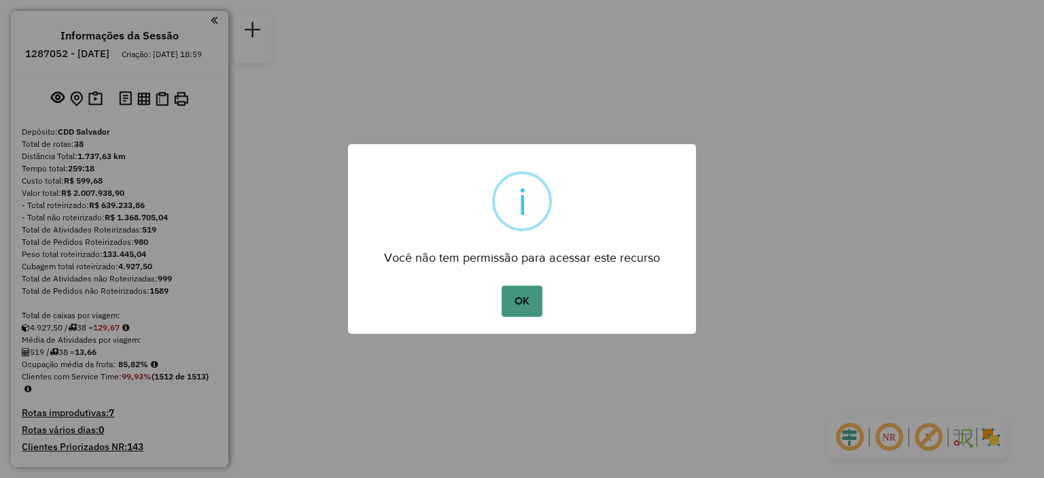
click at [526, 293] on button "OK" at bounding box center [522, 300] width 40 height 31
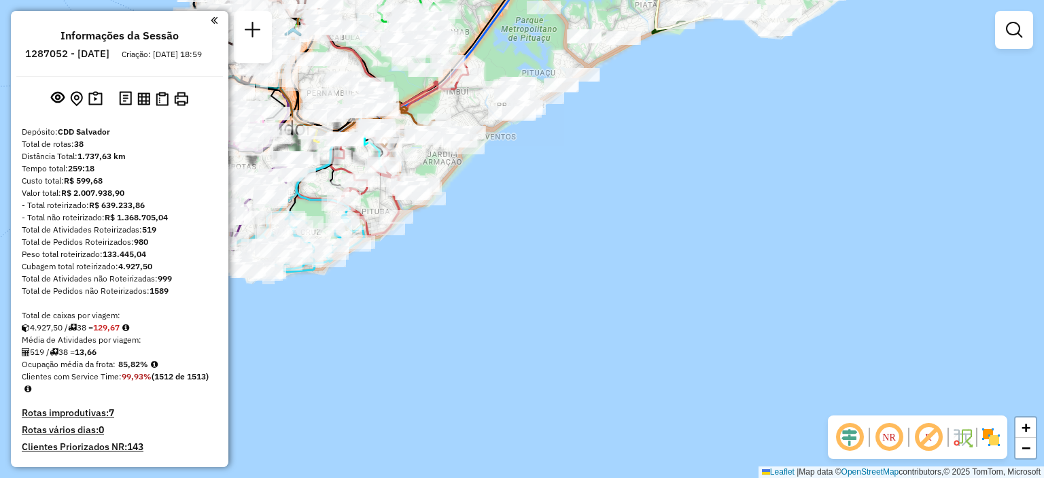
click at [892, 445] on em at bounding box center [889, 437] width 33 height 33
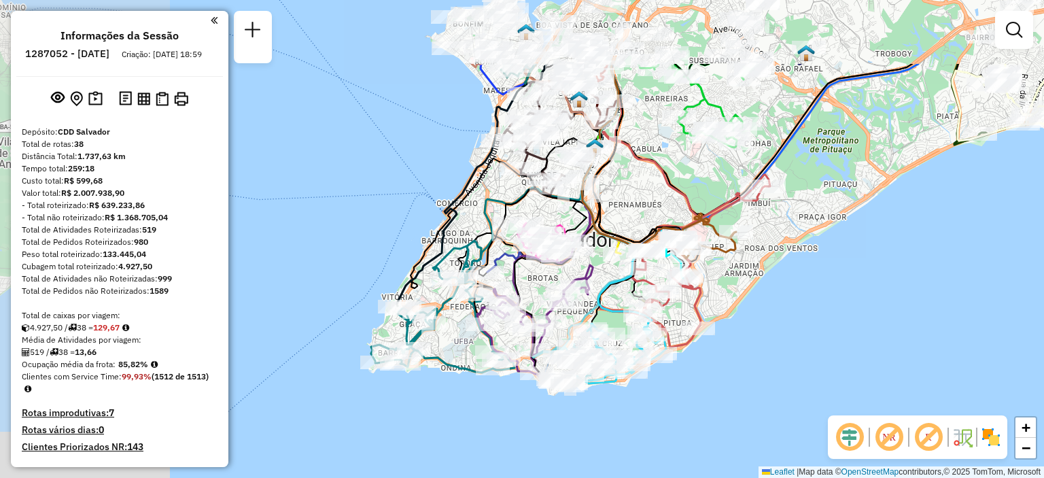
drag, startPoint x: 483, startPoint y: 285, endPoint x: 788, endPoint y: 396, distance: 325.6
click at [788, 396] on div "Janela de atendimento Grade de atendimento Capacidade Transportadoras Veículos …" at bounding box center [522, 239] width 1044 height 478
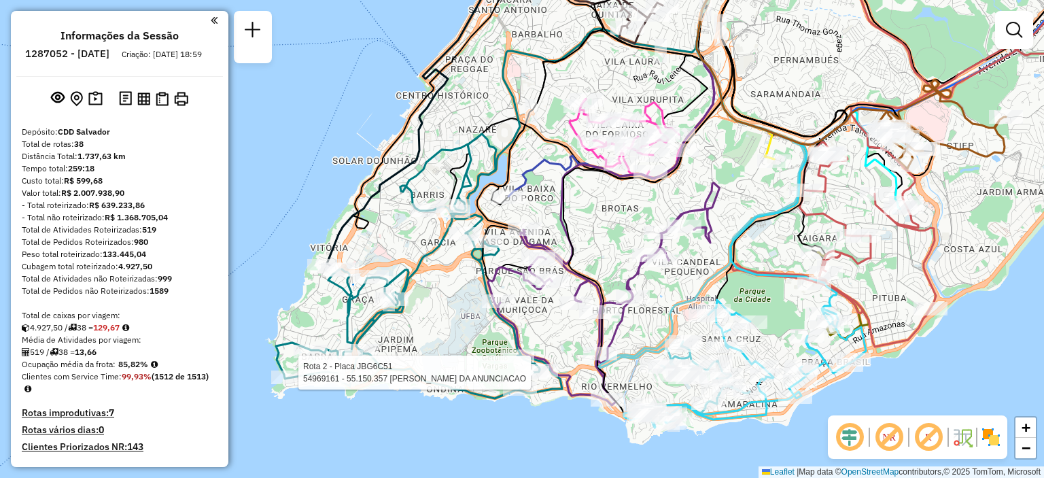
click at [525, 379] on div at bounding box center [532, 373] width 34 height 14
select select "**********"
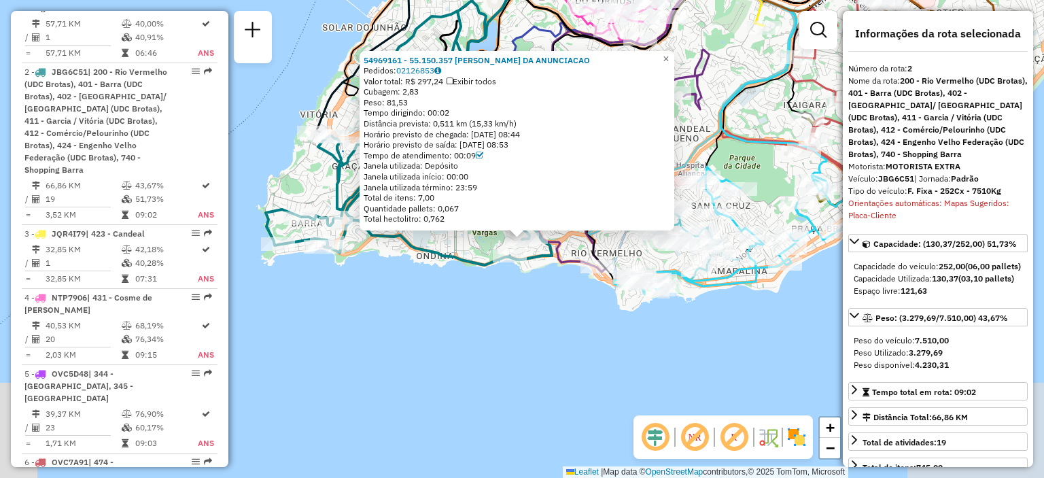
scroll to position [633, 0]
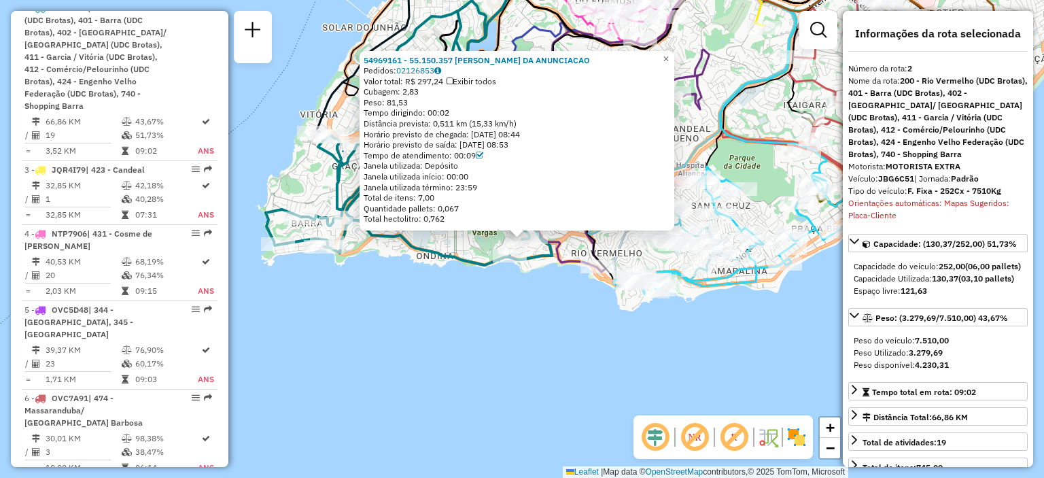
click at [479, 404] on div "54969161 - 55.150.357 [PERSON_NAME] DA ANUNCIACAO Pedidos: 02126853 Valor total…" at bounding box center [522, 239] width 1044 height 478
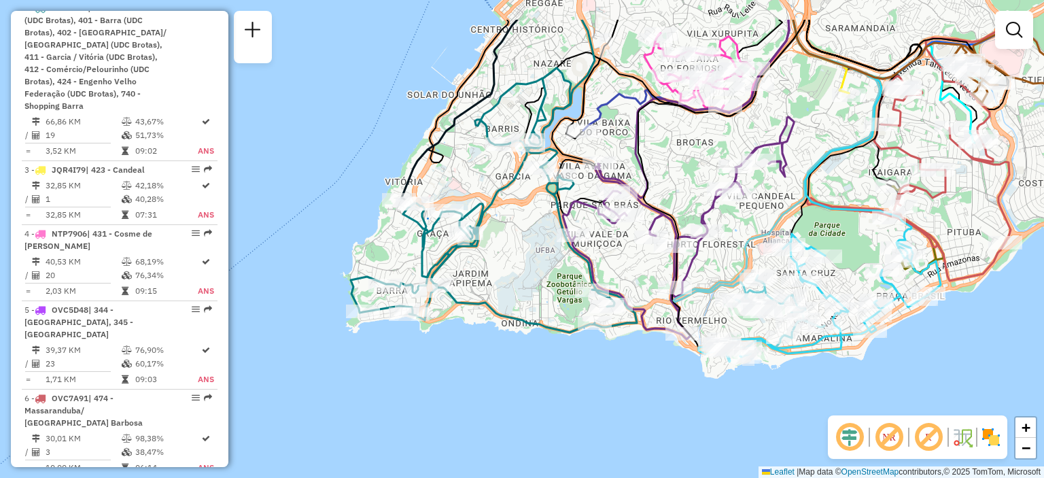
drag, startPoint x: 447, startPoint y: 304, endPoint x: 532, endPoint y: 371, distance: 108.4
click at [532, 371] on div "Janela de atendimento Grade de atendimento Capacidade Transportadoras Veículos …" at bounding box center [522, 239] width 1044 height 478
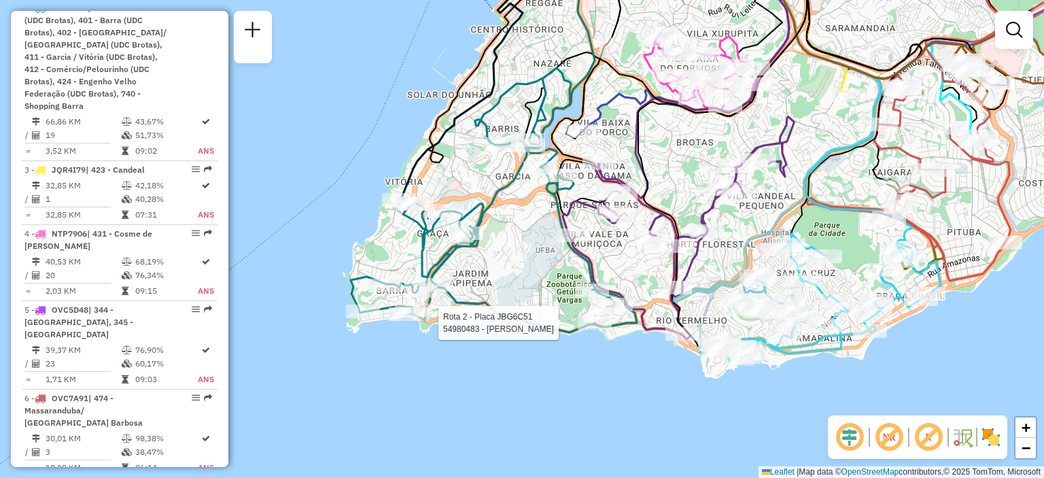
click at [593, 330] on div at bounding box center [595, 323] width 34 height 14
select select "**********"
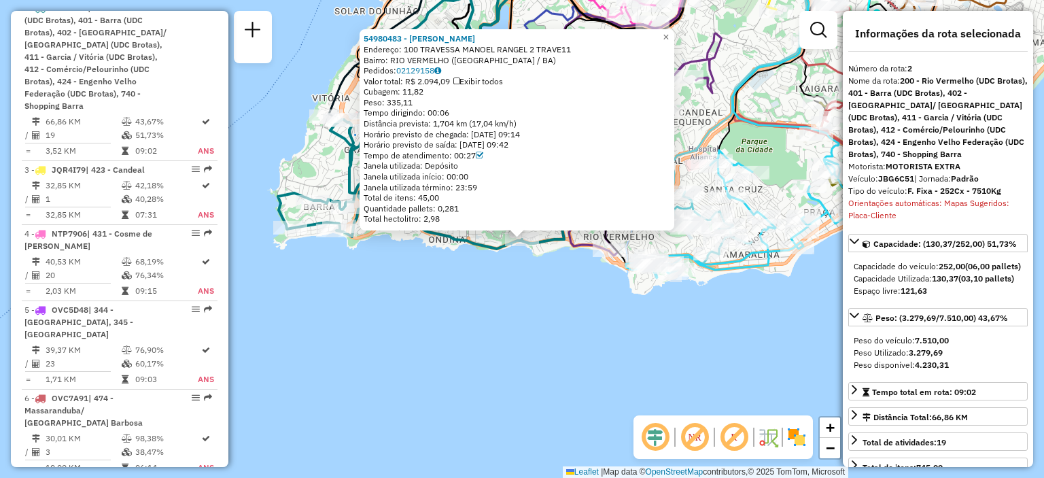
click at [578, 334] on div "54980483 - [PERSON_NAME] Endereço: 100 TRAVESSA MANOEL RANGEL 2 TRAVE11 Bairro:…" at bounding box center [522, 239] width 1044 height 478
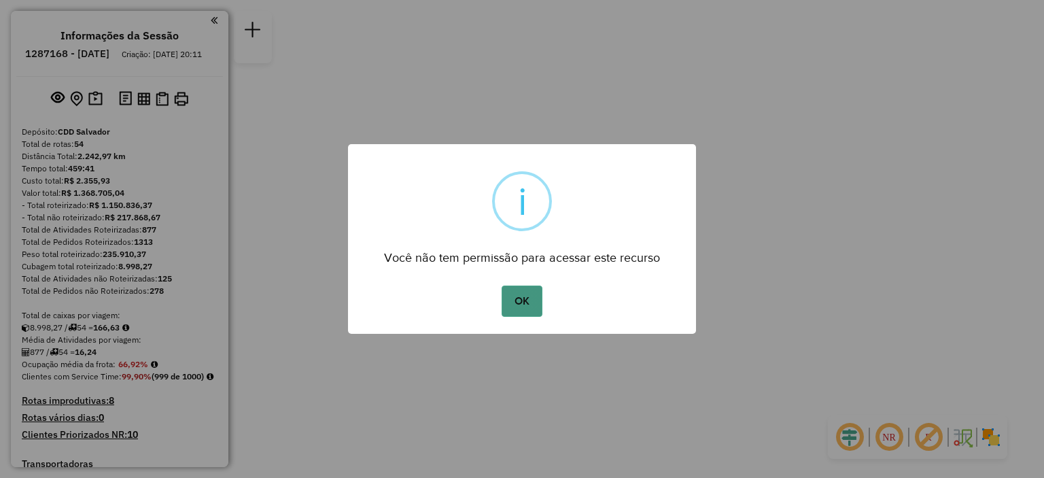
click at [530, 293] on button "OK" at bounding box center [522, 300] width 40 height 31
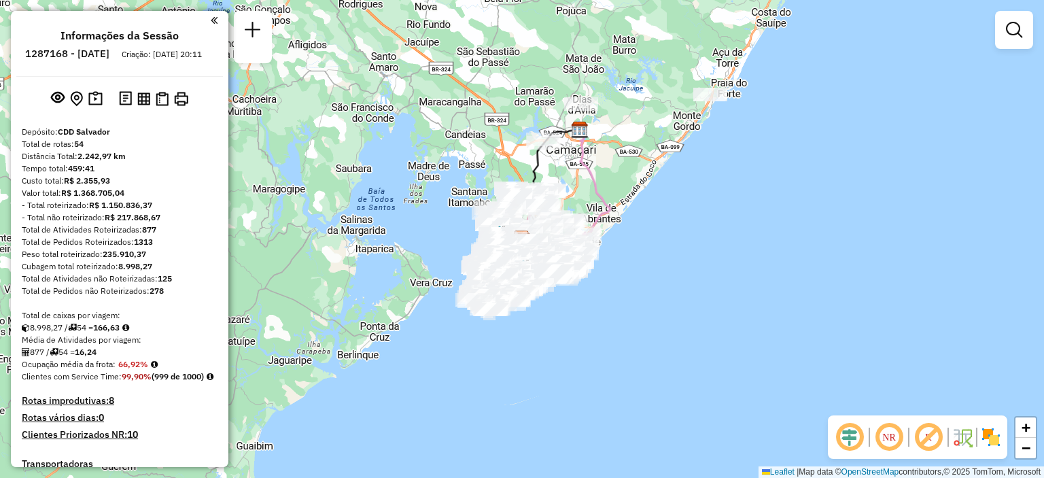
click at [893, 436] on em at bounding box center [889, 437] width 33 height 33
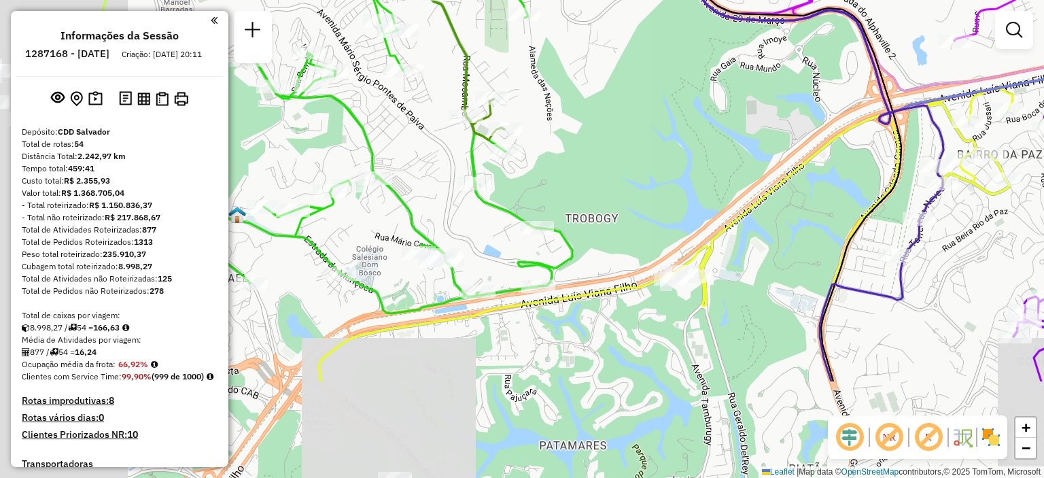
drag, startPoint x: 411, startPoint y: 315, endPoint x: 579, endPoint y: 162, distance: 227.6
click at [579, 162] on div "Janela de atendimento Grade de atendimento Capacidade Transportadoras Veículos …" at bounding box center [522, 239] width 1044 height 478
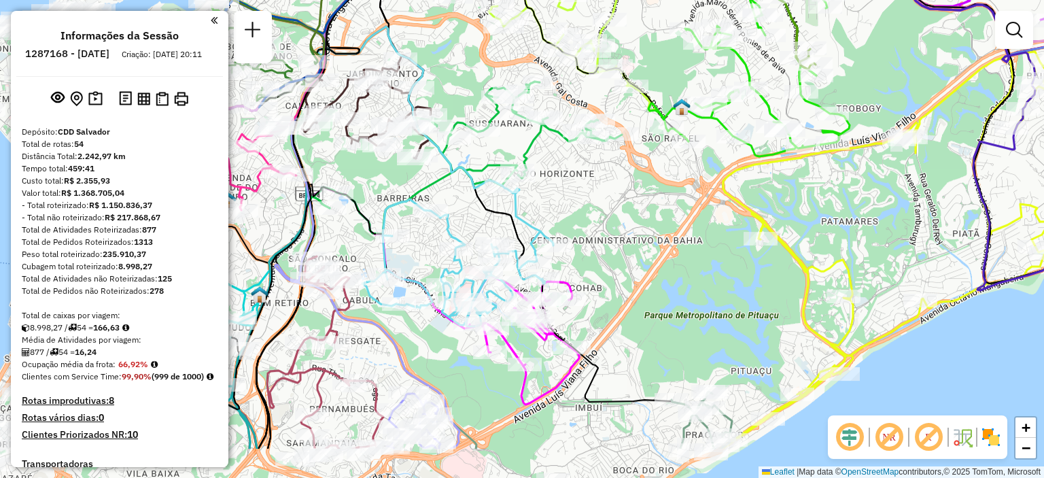
drag, startPoint x: 412, startPoint y: 251, endPoint x: 680, endPoint y: 173, distance: 278.8
click at [680, 173] on div "Janela de atendimento Grade de atendimento Capacidade Transportadoras Veículos …" at bounding box center [522, 239] width 1044 height 478
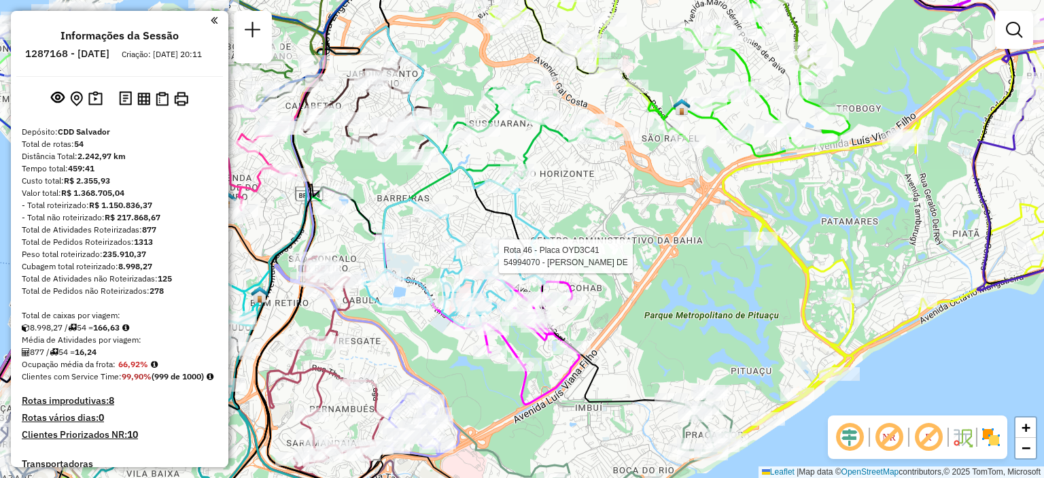
select select "**********"
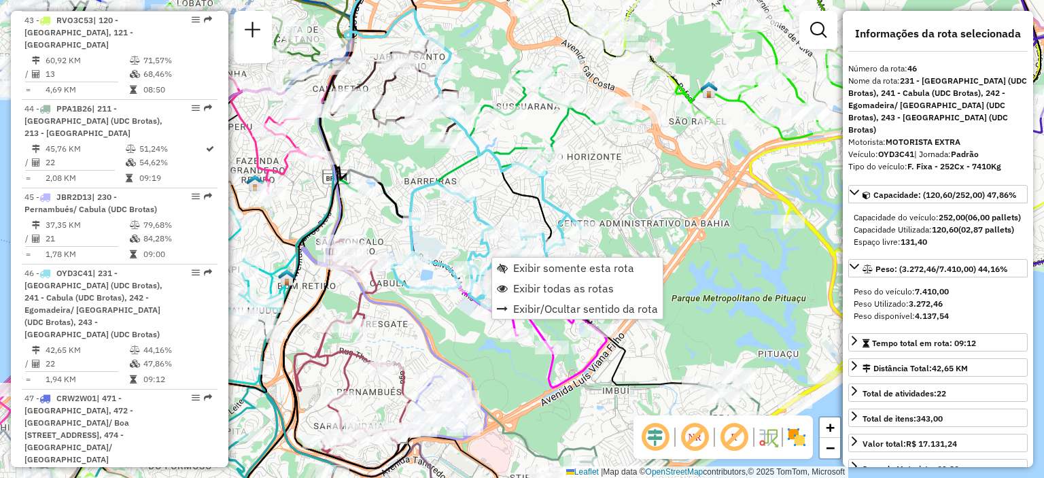
scroll to position [3643, 0]
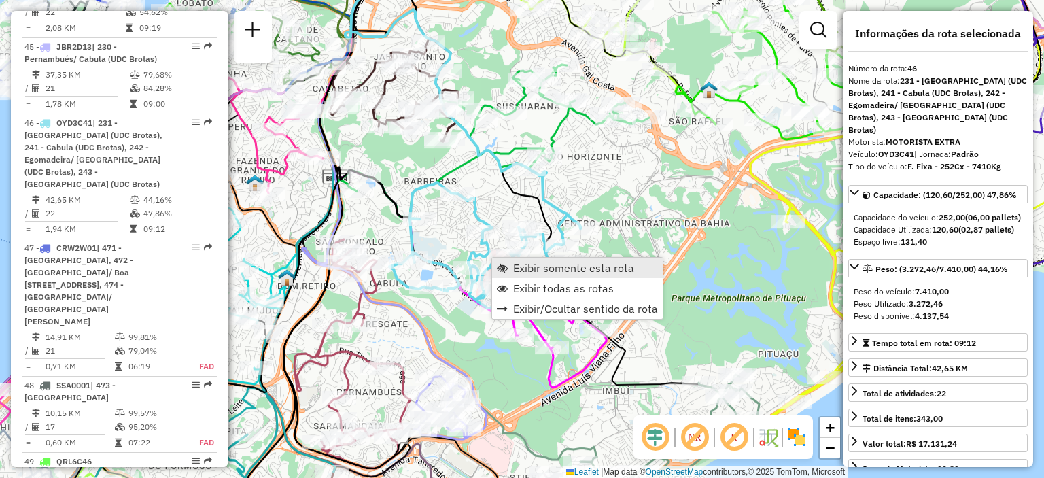
click at [526, 265] on span "Exibir somente esta rota" at bounding box center [573, 267] width 121 height 11
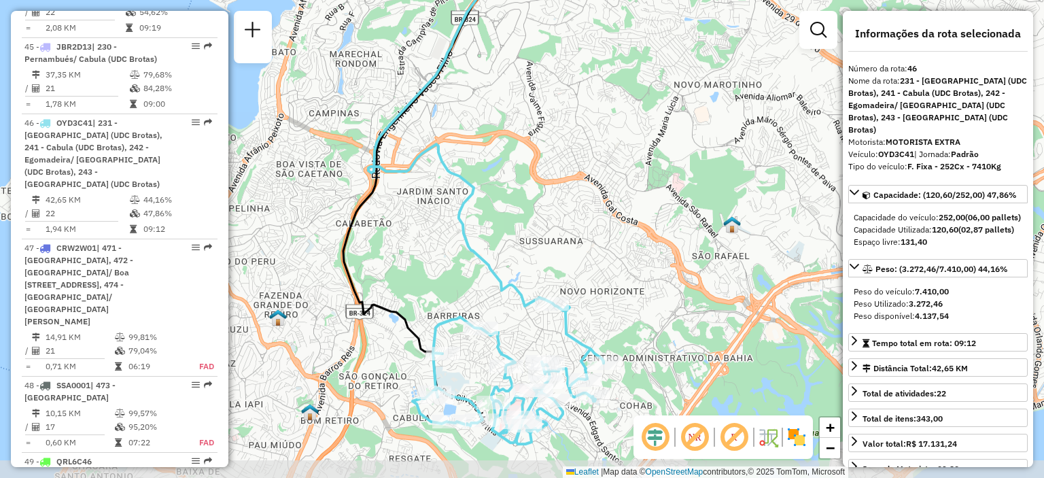
drag, startPoint x: 542, startPoint y: 391, endPoint x: 540, endPoint y: 339, distance: 52.4
click at [540, 339] on div "Janela de atendimento Grade de atendimento Capacidade Transportadoras Veículos …" at bounding box center [522, 239] width 1044 height 478
